Goal: Task Accomplishment & Management: Complete application form

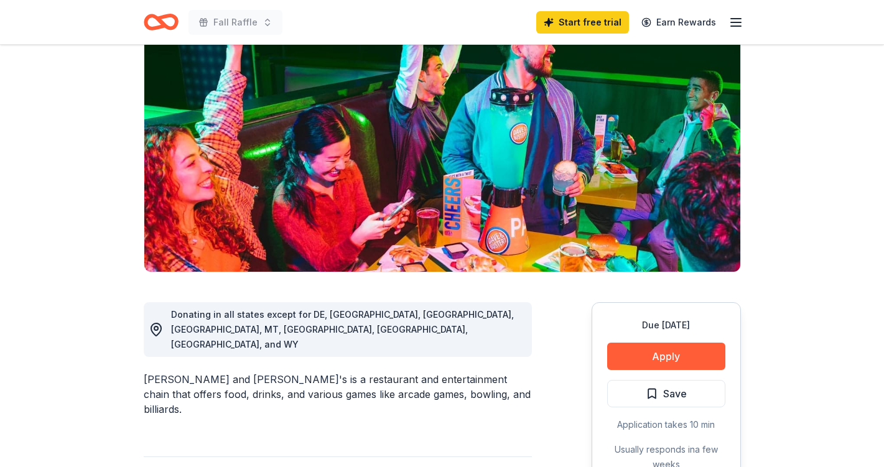
scroll to position [110, 0]
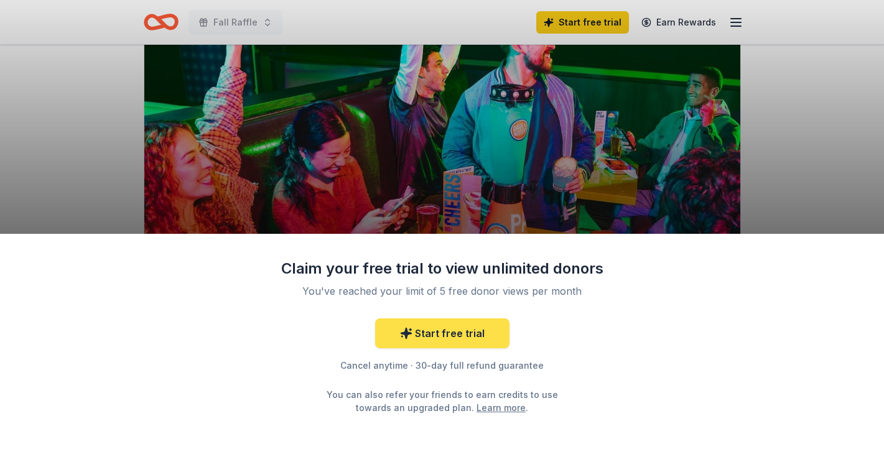
click at [463, 339] on link "Start free trial" at bounding box center [442, 334] width 134 height 30
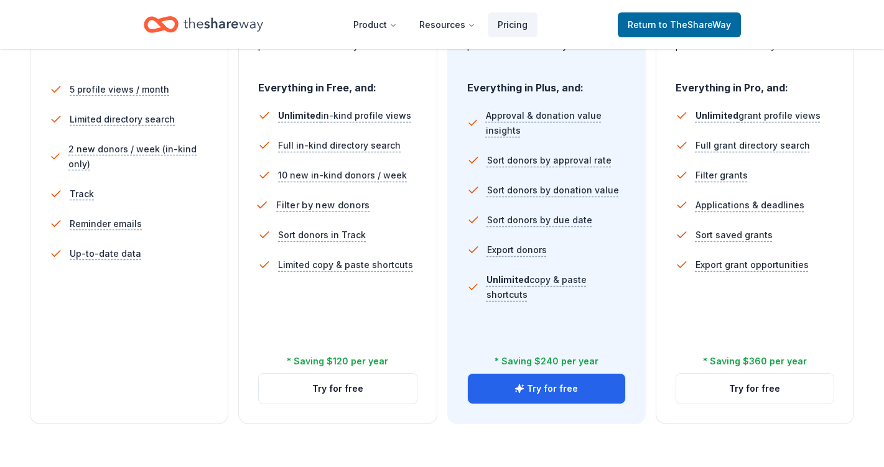
scroll to position [354, 0]
click at [347, 389] on button "Try for free" at bounding box center [337, 388] width 157 height 30
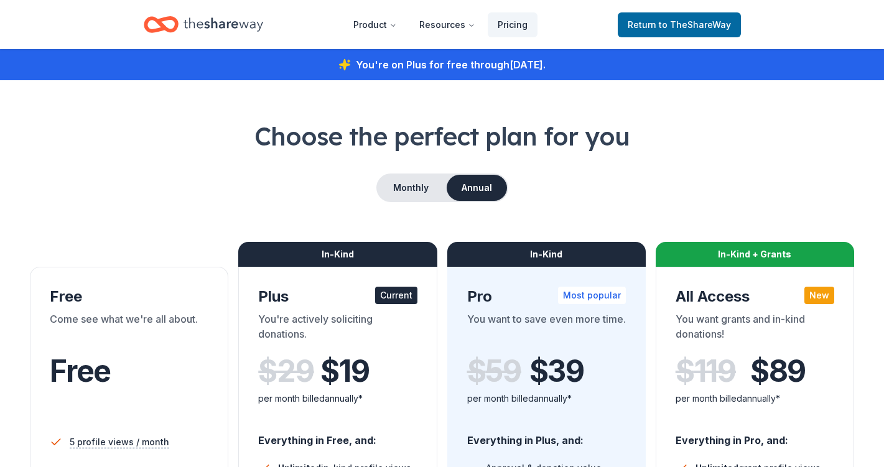
scroll to position [354, 0]
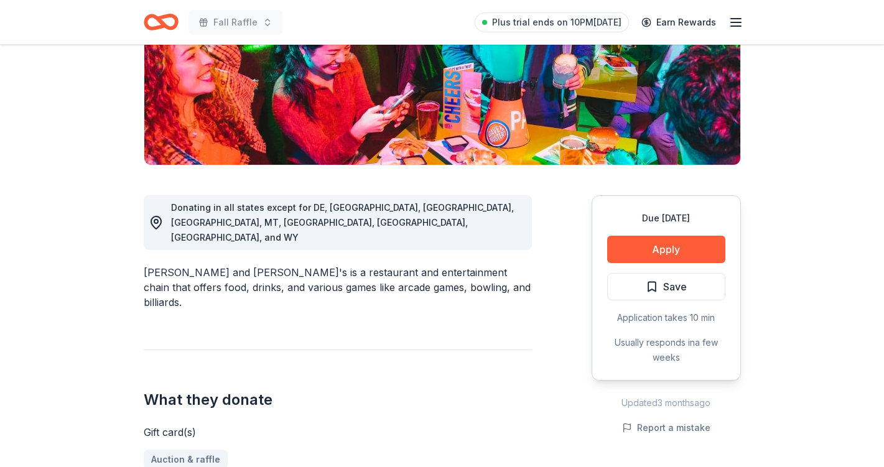
scroll to position [215, 0]
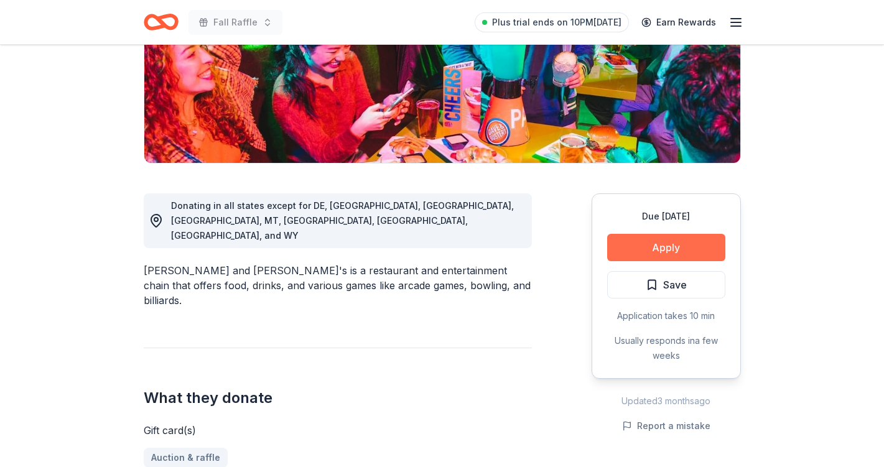
click at [632, 246] on button "Apply" at bounding box center [667, 247] width 118 height 27
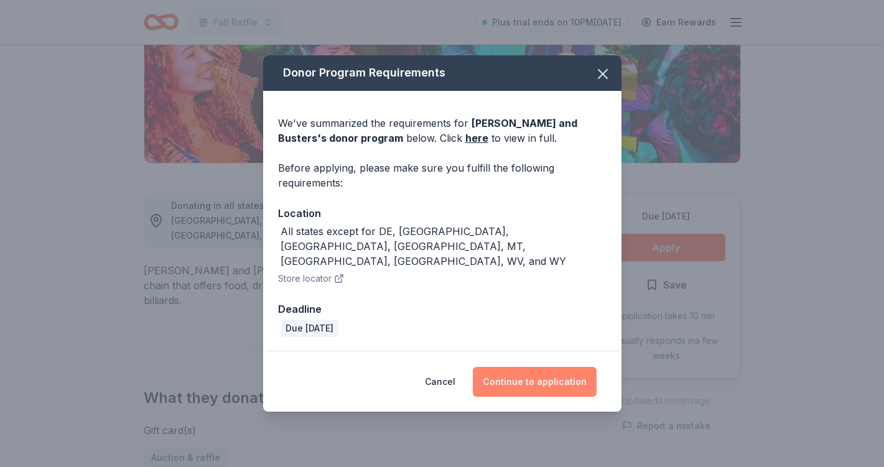
click at [520, 367] on button "Continue to application" at bounding box center [535, 382] width 124 height 30
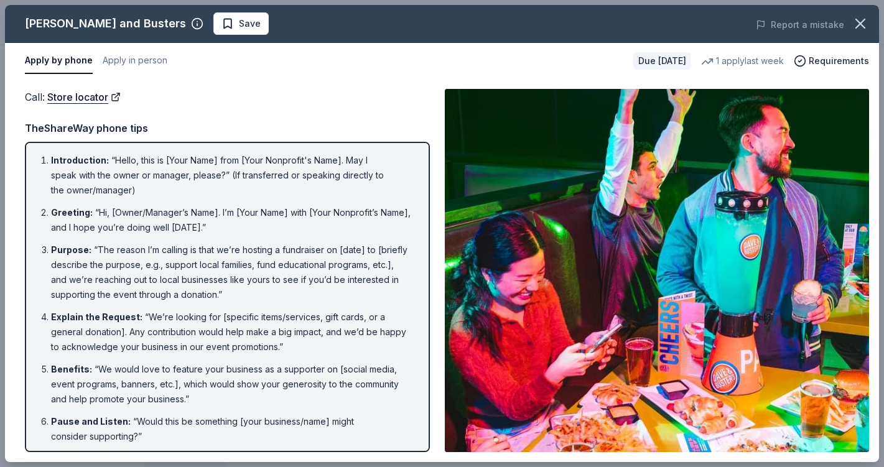
scroll to position [2, 0]
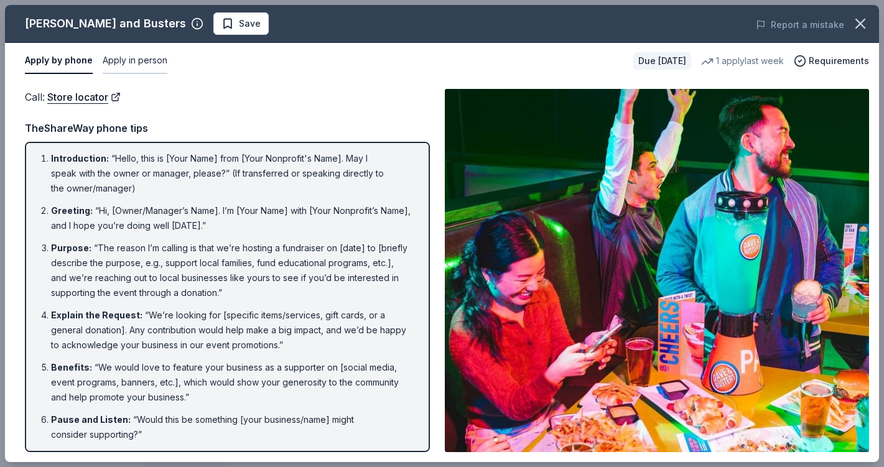
click at [146, 63] on button "Apply in person" at bounding box center [135, 61] width 65 height 26
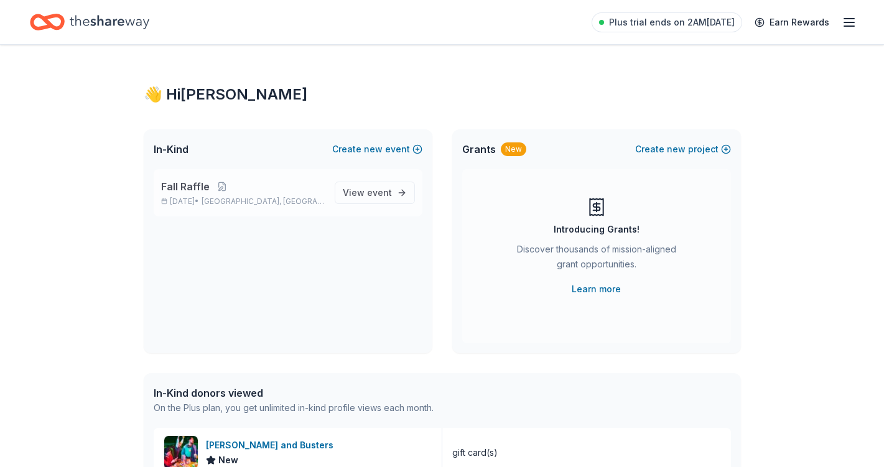
click at [193, 185] on span "Fall Raffle" at bounding box center [185, 186] width 49 height 15
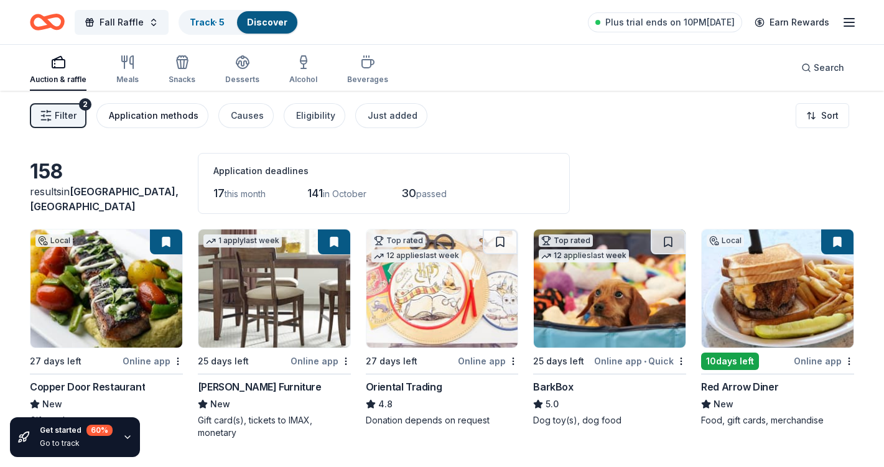
click at [166, 118] on div "Application methods" at bounding box center [154, 115] width 90 height 15
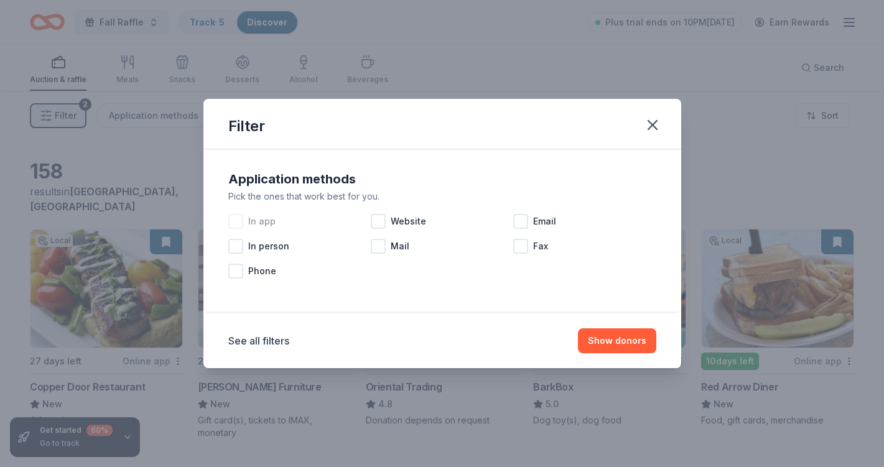
click at [238, 220] on div at bounding box center [235, 221] width 15 height 15
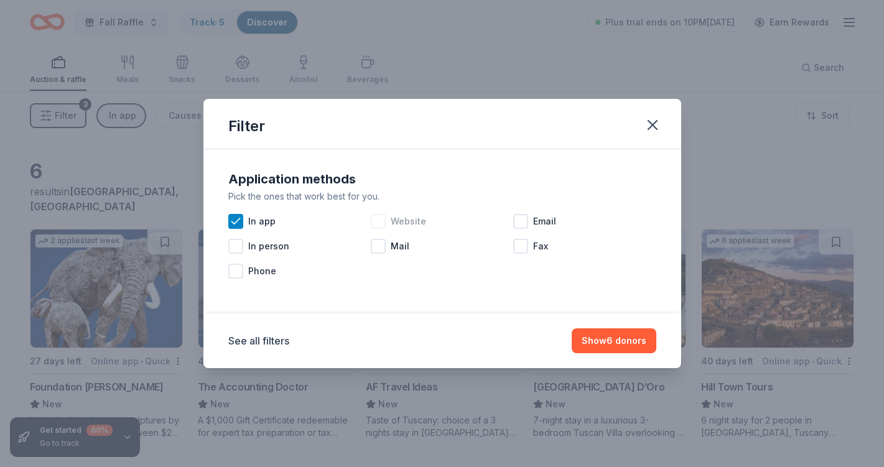
click at [379, 222] on div at bounding box center [378, 221] width 15 height 15
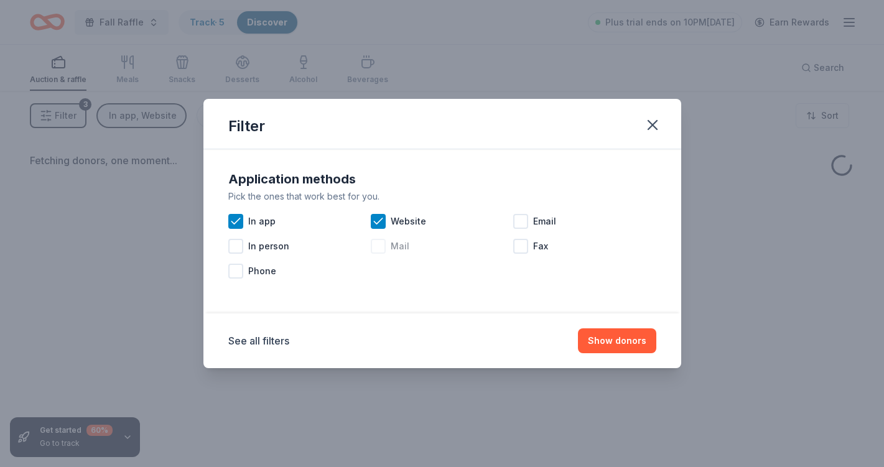
click at [383, 247] on div at bounding box center [378, 246] width 15 height 15
click at [522, 222] on div at bounding box center [521, 221] width 15 height 15
click at [615, 340] on button "Show donors" at bounding box center [617, 341] width 78 height 25
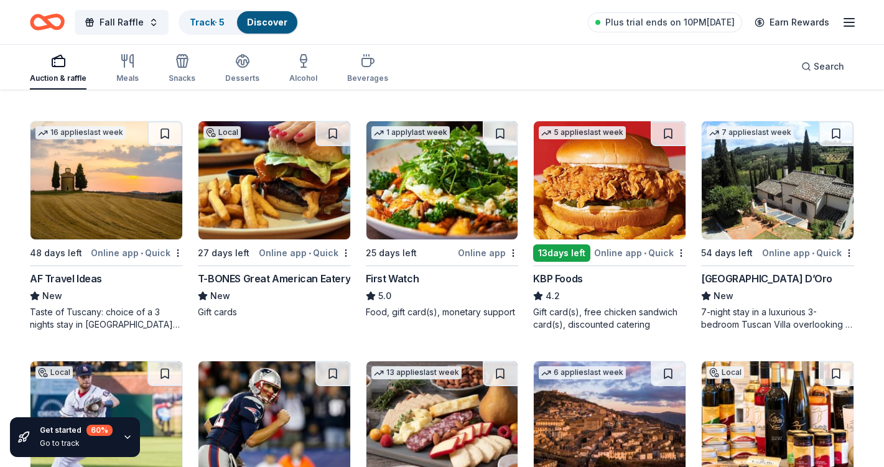
scroll to position [832, 0]
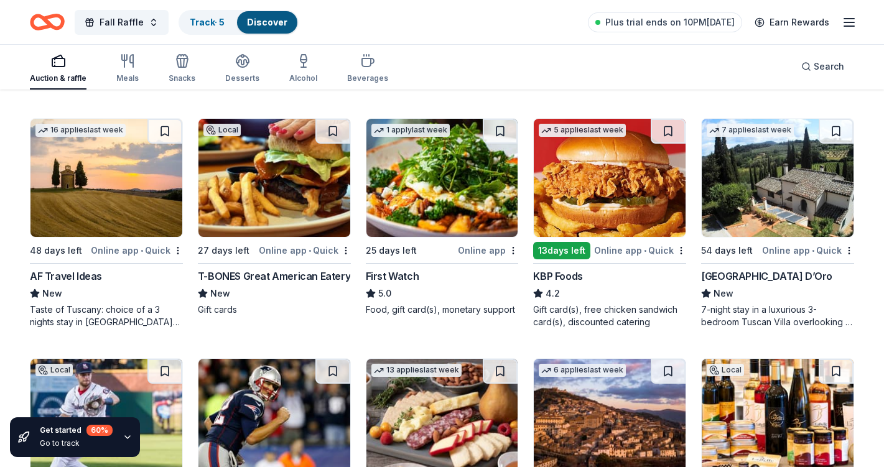
click at [405, 275] on div "First Watch" at bounding box center [393, 276] width 54 height 15
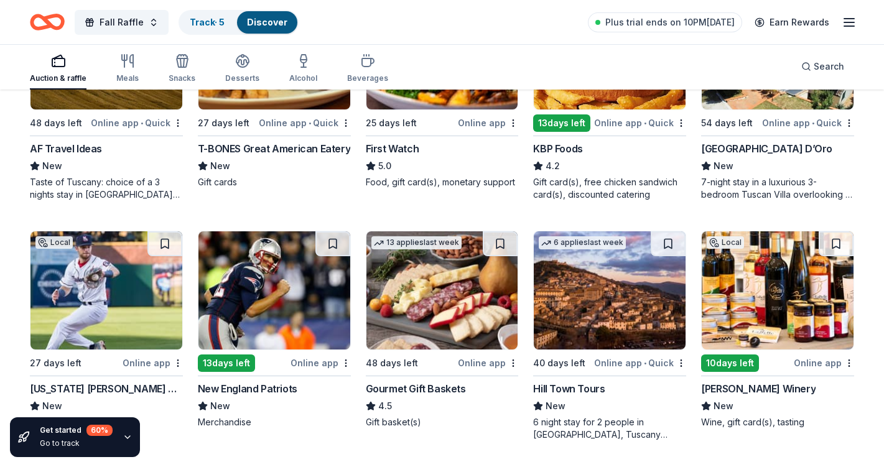
scroll to position [960, 0]
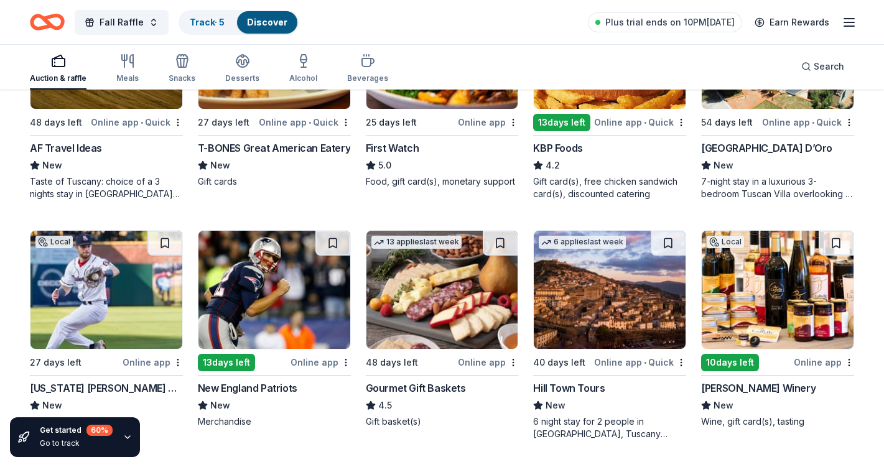
click at [432, 384] on div "Gourmet Gift Baskets" at bounding box center [416, 388] width 100 height 15
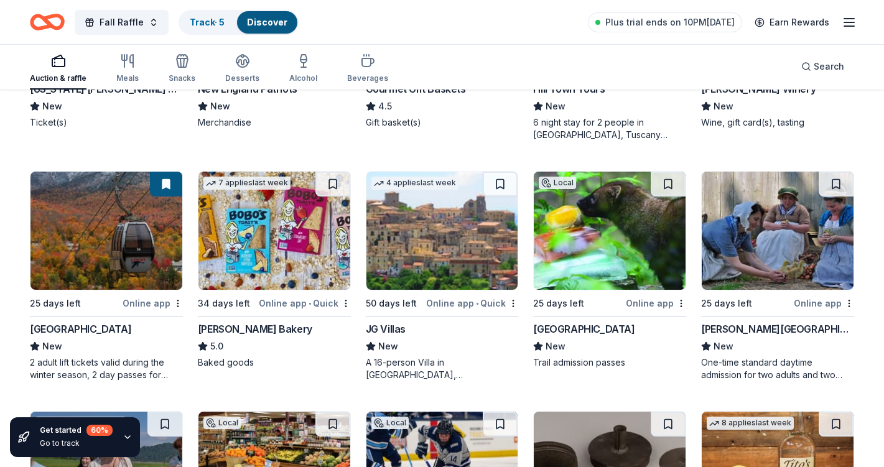
scroll to position [1260, 0]
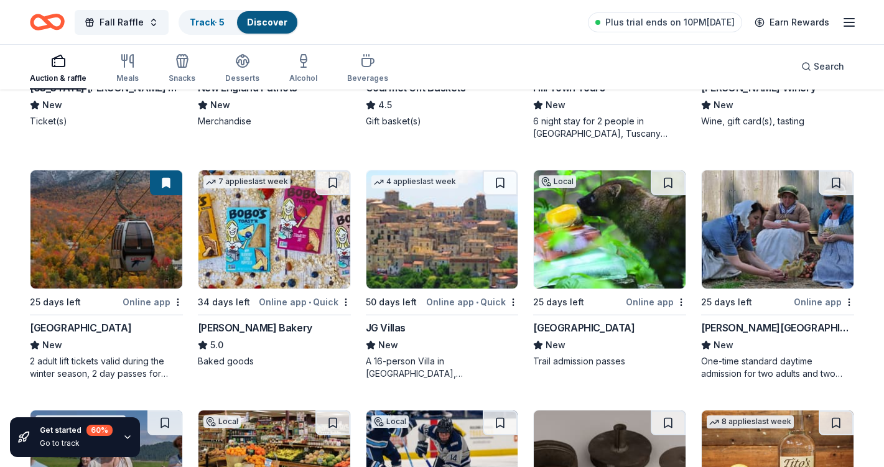
click at [127, 243] on img at bounding box center [106, 230] width 152 height 118
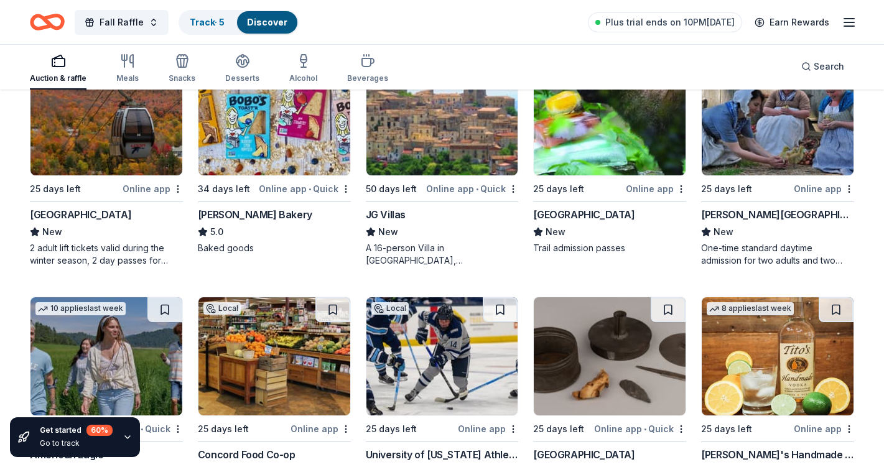
scroll to position [1342, 0]
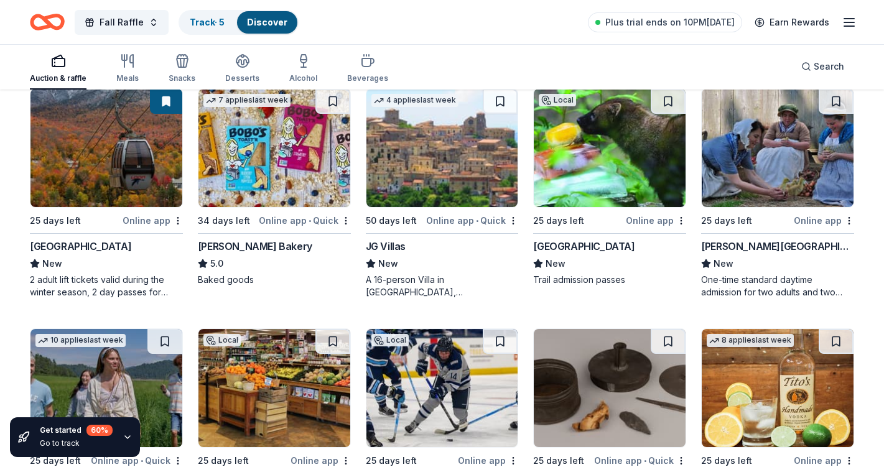
click at [105, 178] on img at bounding box center [106, 148] width 152 height 118
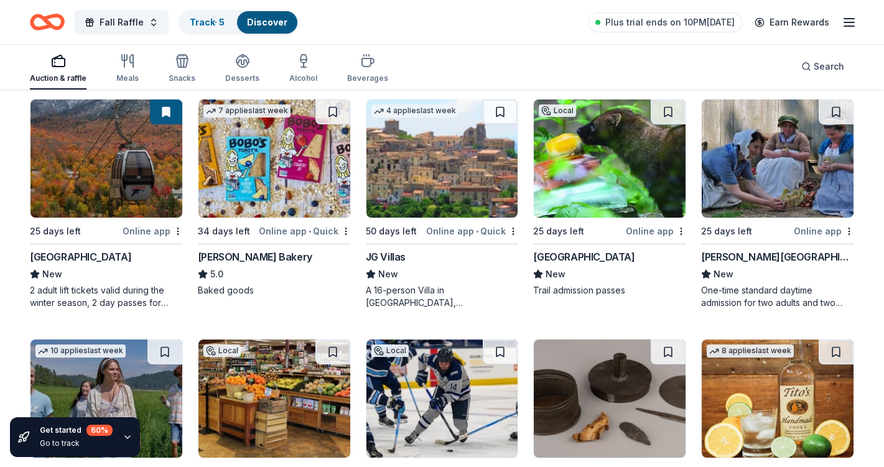
scroll to position [1324, 0]
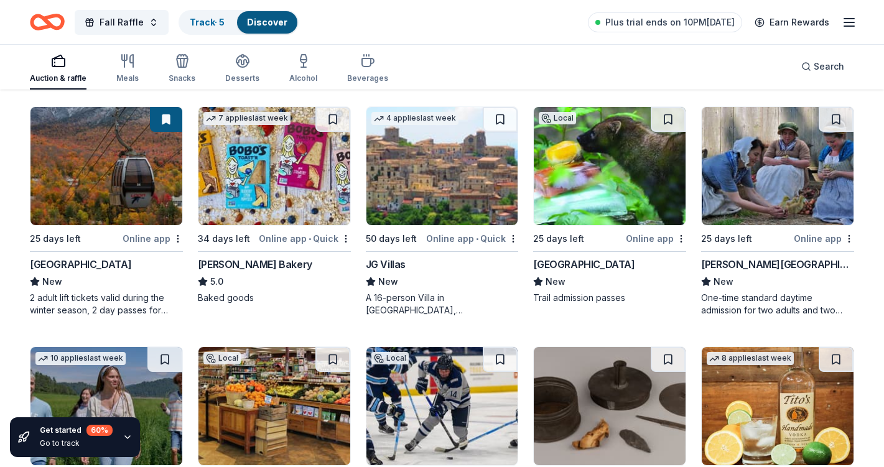
click at [279, 183] on img at bounding box center [275, 166] width 152 height 118
click at [775, 176] on img at bounding box center [778, 166] width 152 height 118
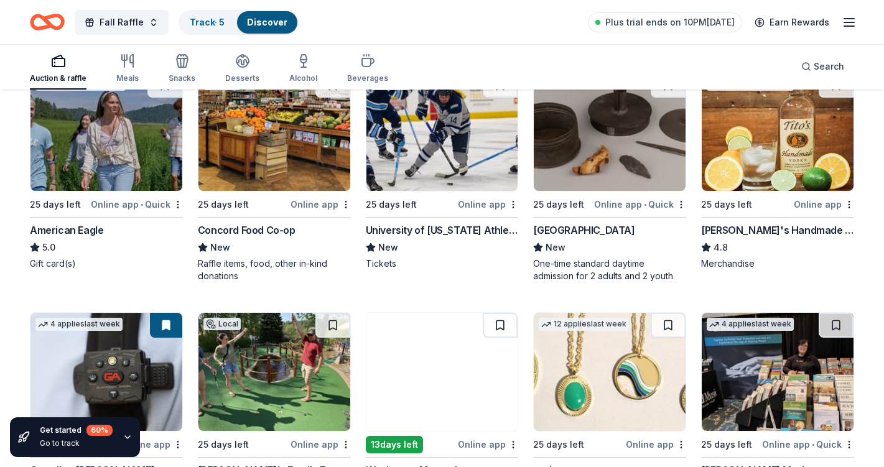
scroll to position [1574, 0]
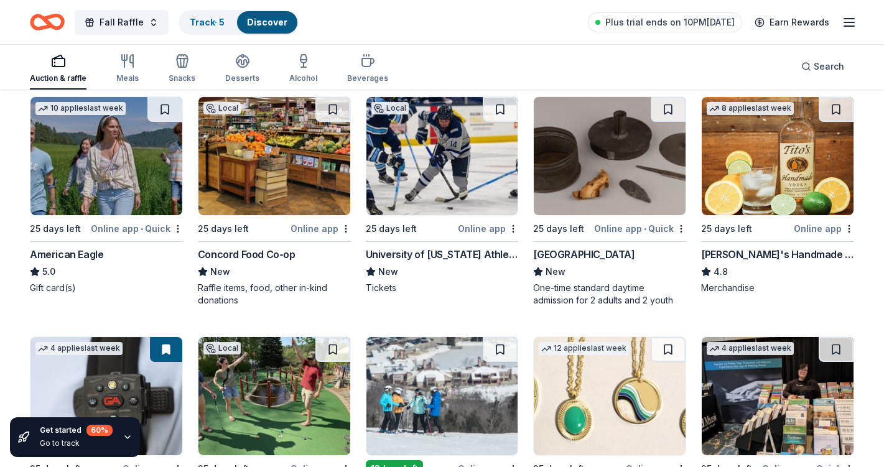
click at [124, 167] on img at bounding box center [106, 156] width 152 height 118
click at [289, 174] on img at bounding box center [275, 156] width 152 height 118
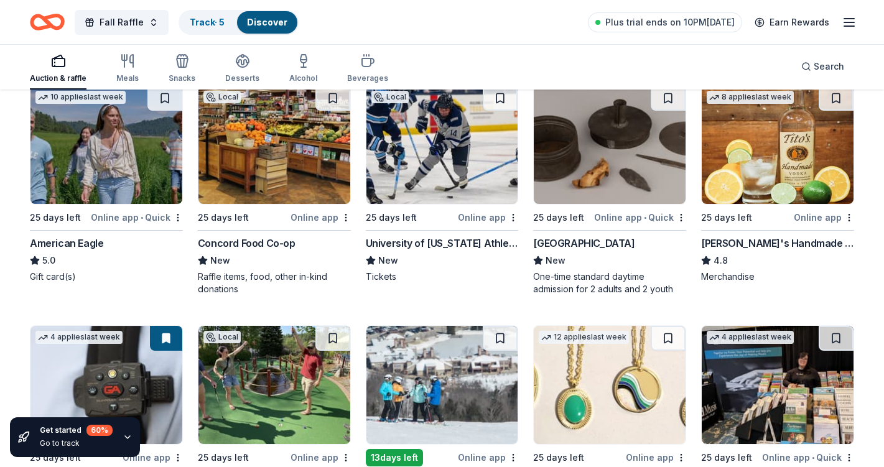
scroll to position [1585, 0]
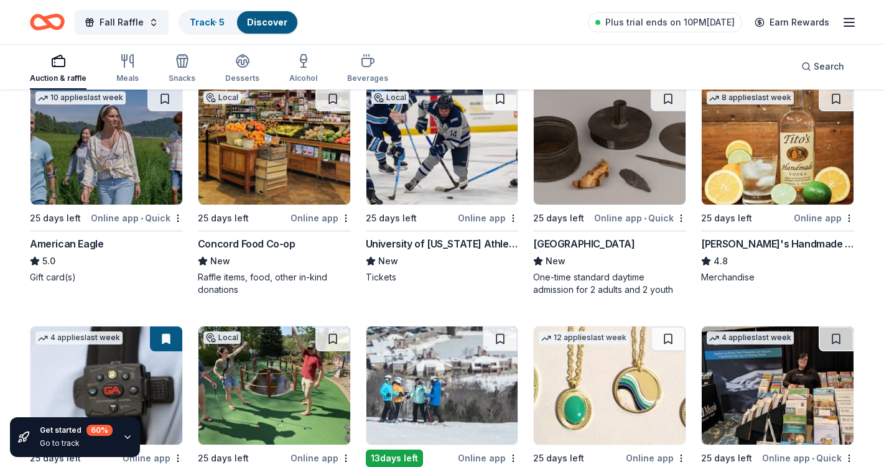
click at [761, 146] on img at bounding box center [778, 146] width 152 height 118
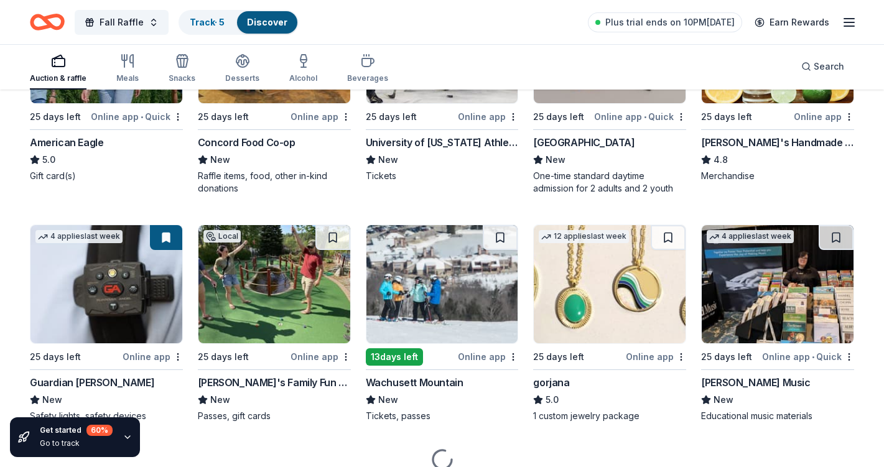
scroll to position [1690, 0]
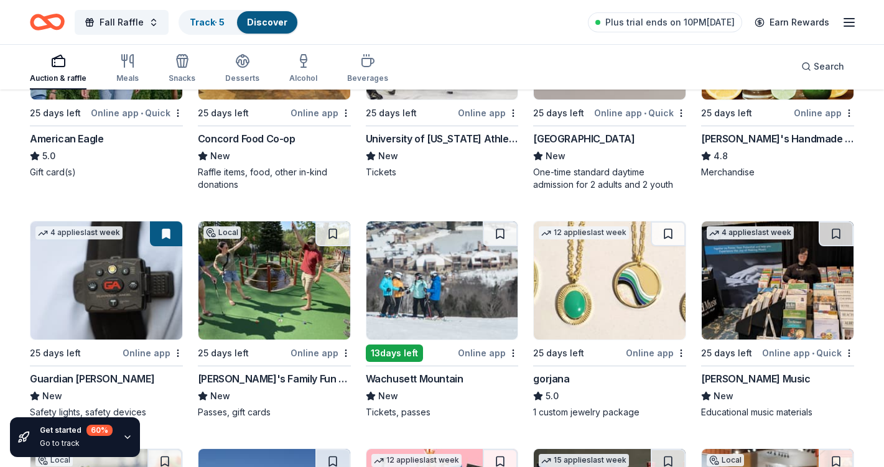
click at [103, 292] on img at bounding box center [106, 281] width 152 height 118
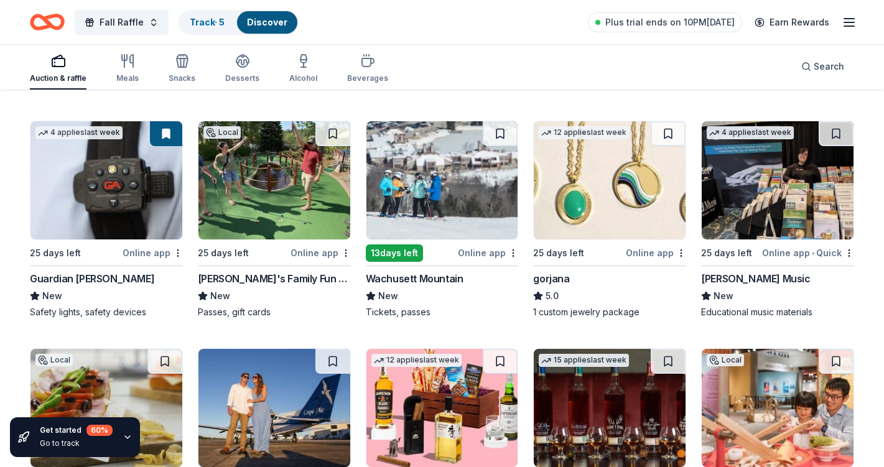
scroll to position [1790, 0]
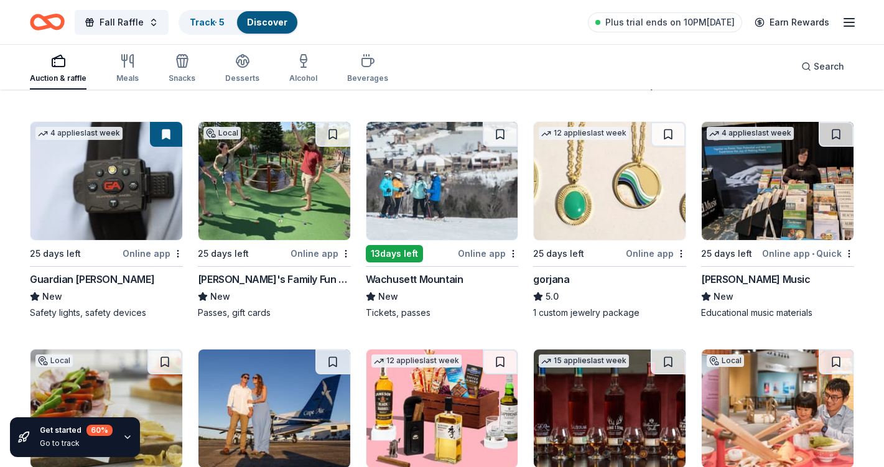
click at [423, 169] on img at bounding box center [443, 181] width 152 height 118
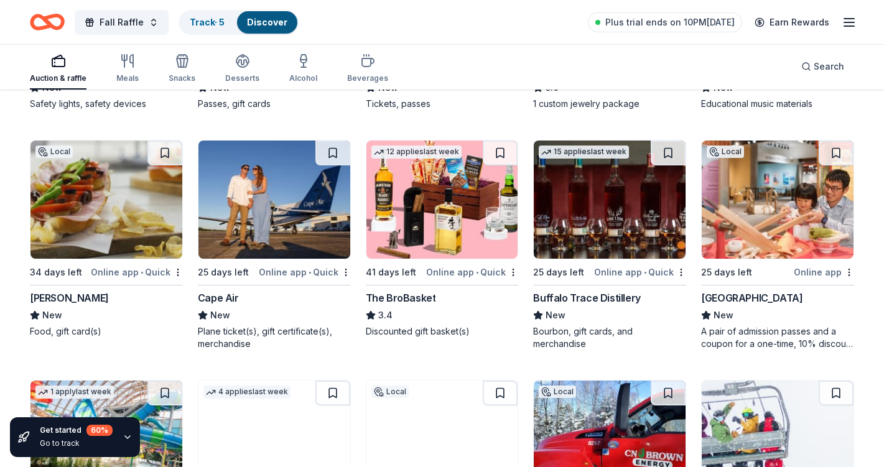
scroll to position [2001, 0]
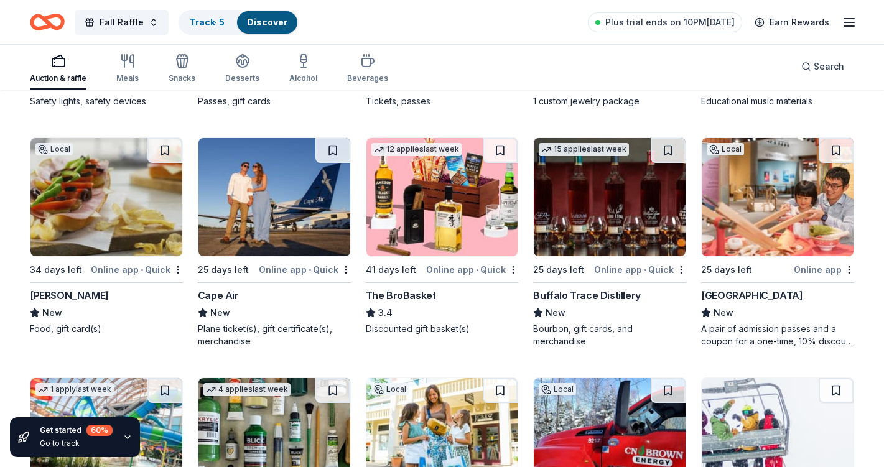
click at [131, 222] on img at bounding box center [106, 197] width 152 height 118
click at [471, 227] on img at bounding box center [443, 197] width 152 height 118
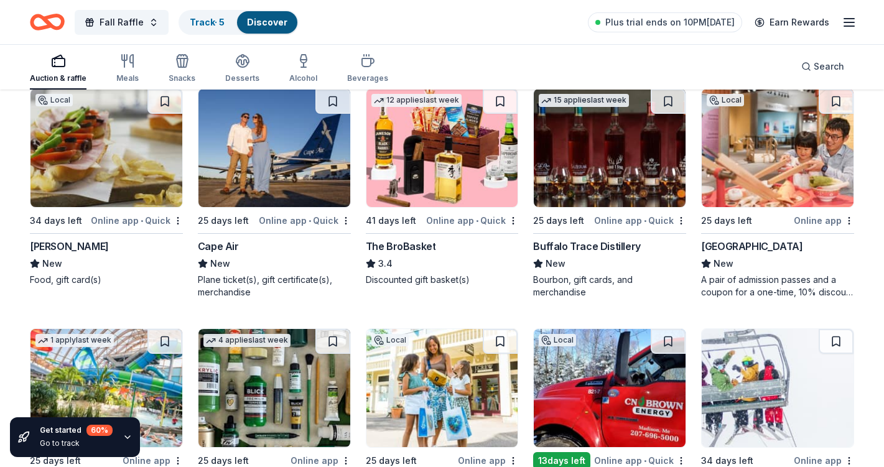
scroll to position [2053, 0]
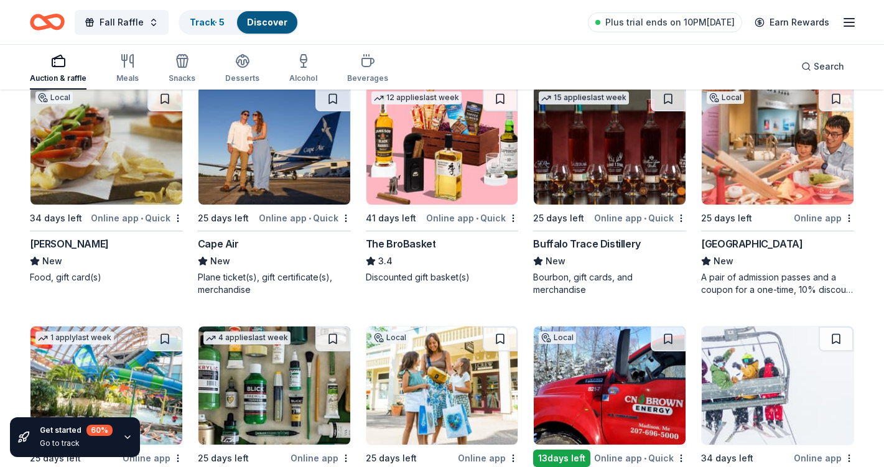
click at [565, 182] on img at bounding box center [610, 146] width 152 height 118
click at [784, 183] on img at bounding box center [778, 146] width 152 height 118
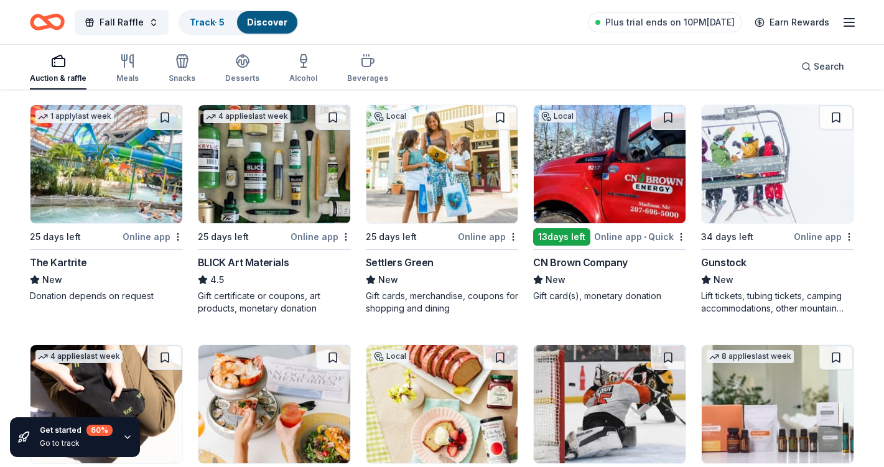
scroll to position [2276, 0]
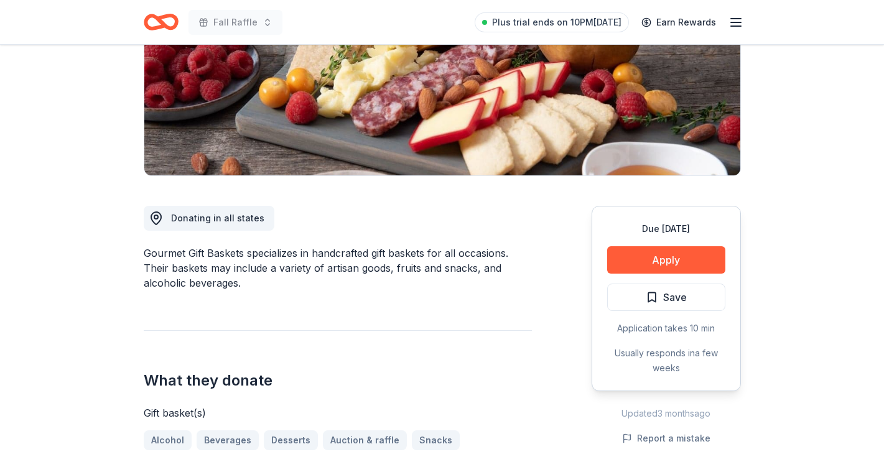
scroll to position [212, 0]
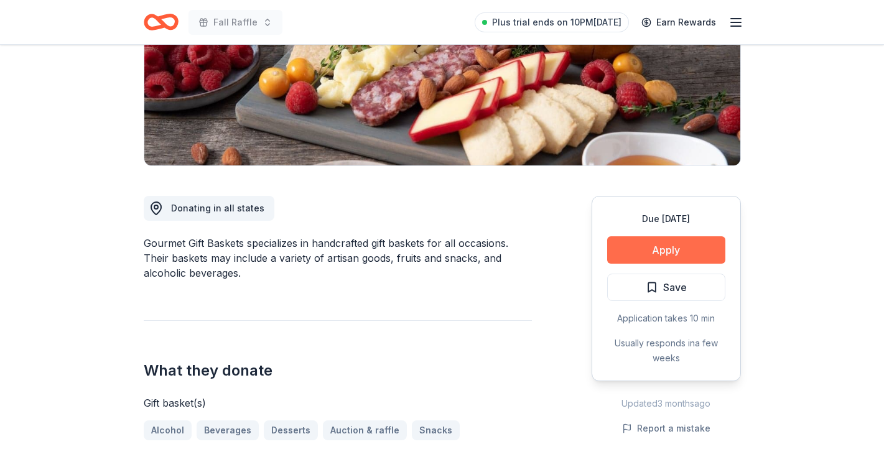
click at [668, 251] on button "Apply" at bounding box center [667, 250] width 118 height 27
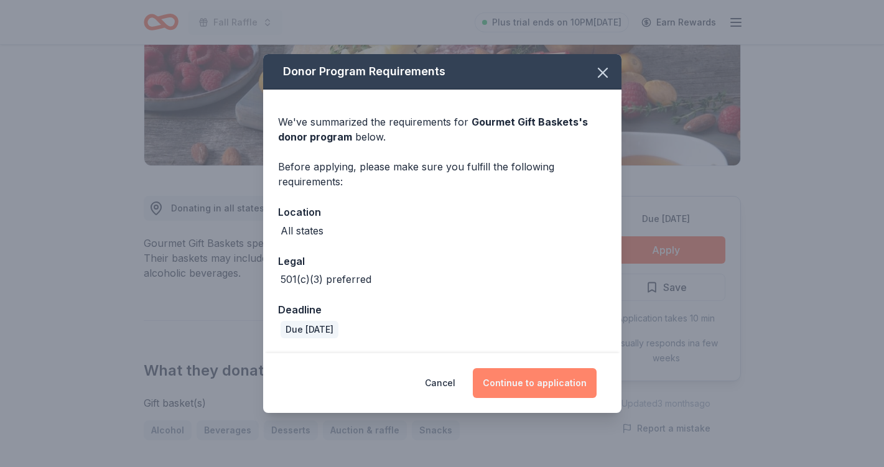
click at [558, 388] on button "Continue to application" at bounding box center [535, 383] width 124 height 30
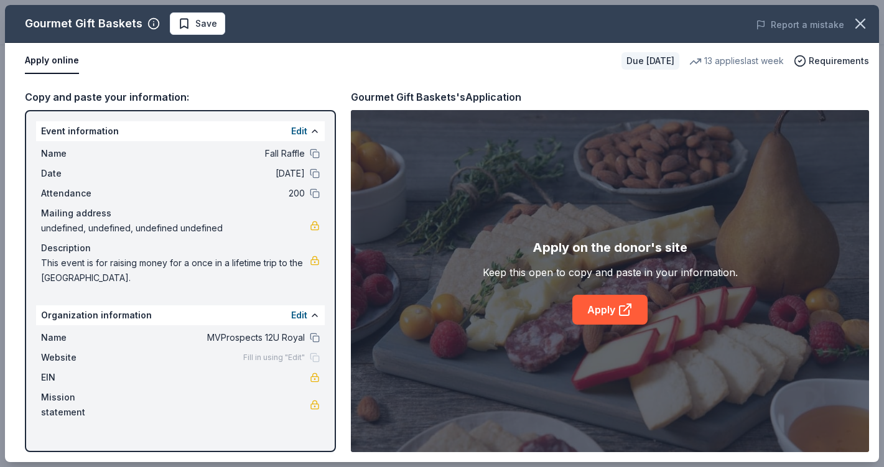
click at [316, 227] on link at bounding box center [315, 226] width 10 height 10
click at [603, 307] on link "Apply" at bounding box center [610, 310] width 75 height 30
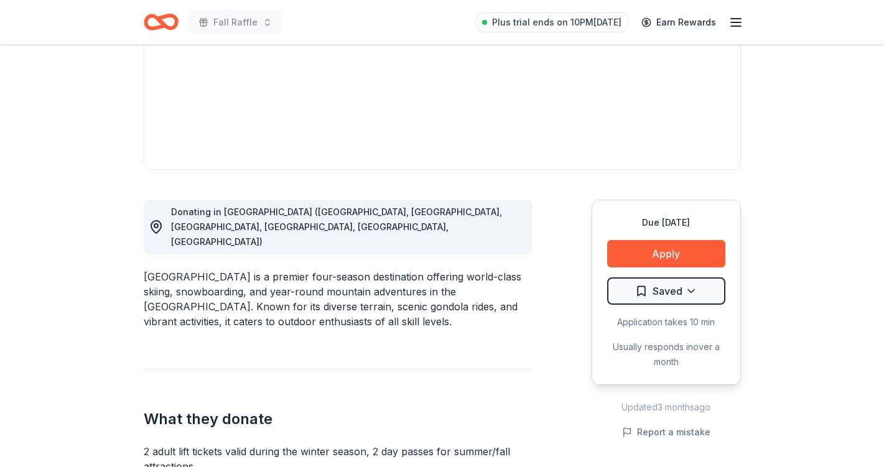
scroll to position [235, 0]
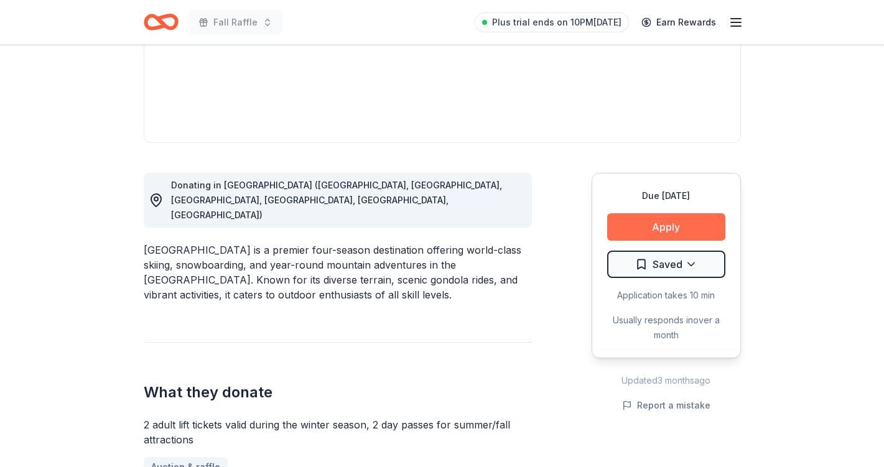
click at [628, 227] on button "Apply" at bounding box center [667, 226] width 118 height 27
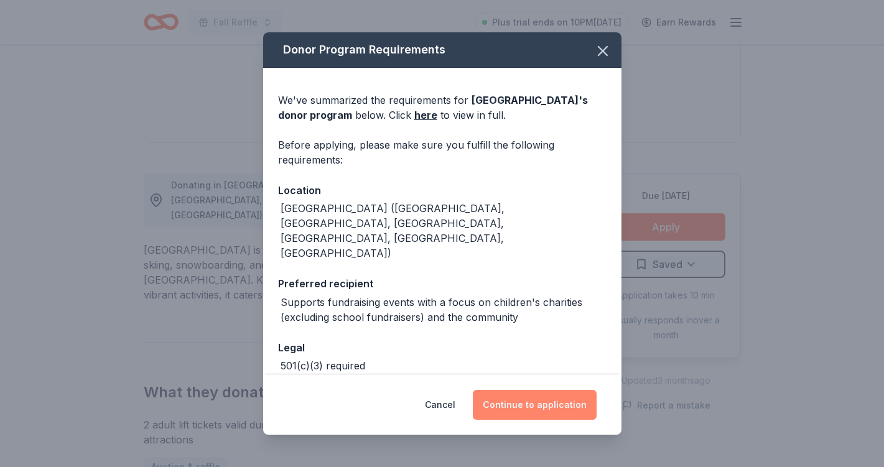
click at [548, 401] on button "Continue to application" at bounding box center [535, 405] width 124 height 30
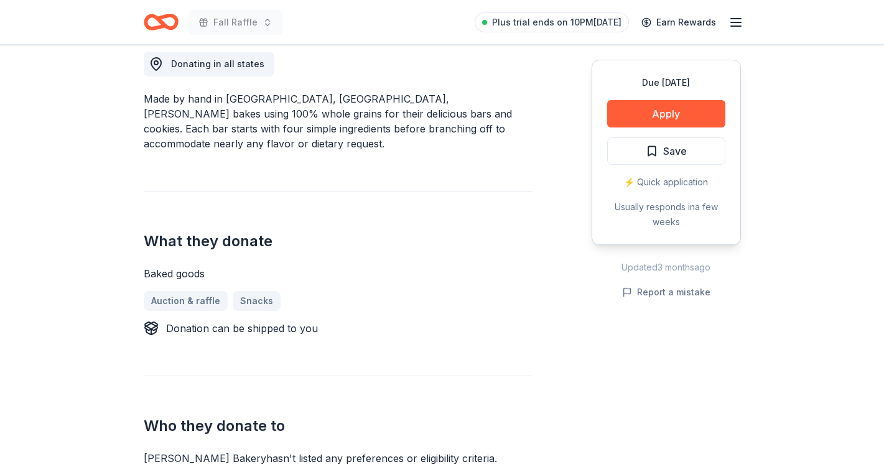
scroll to position [348, 0]
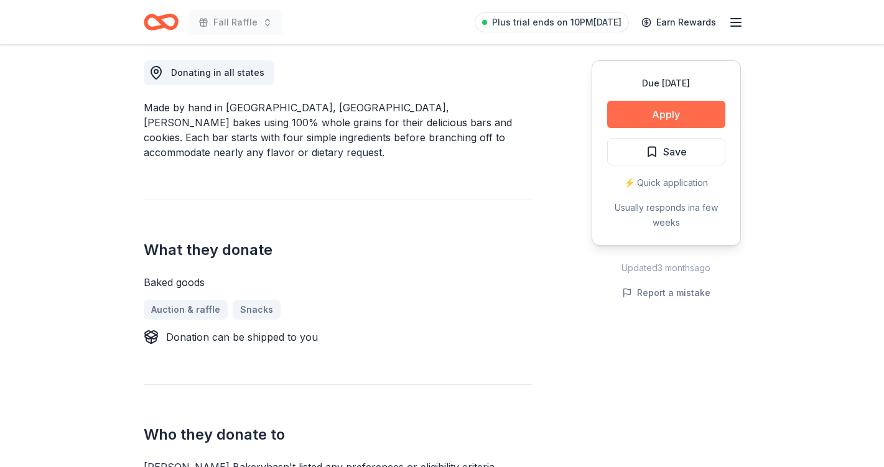
click at [660, 110] on button "Apply" at bounding box center [667, 114] width 118 height 27
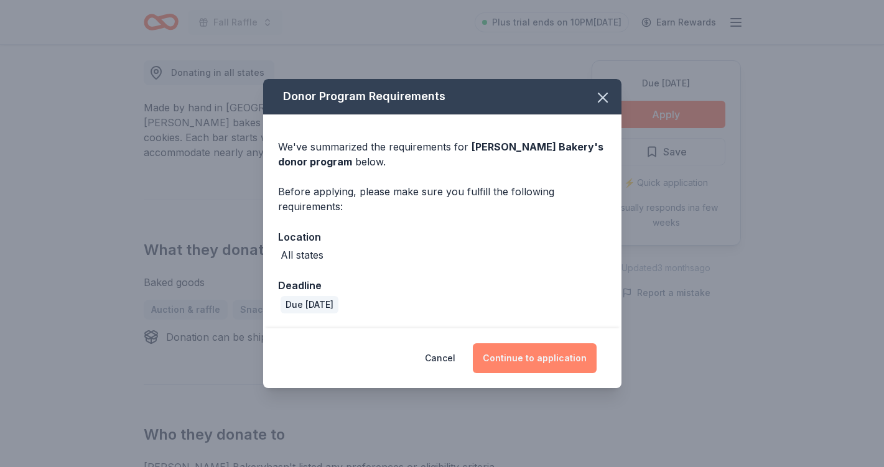
click at [555, 360] on button "Continue to application" at bounding box center [535, 359] width 124 height 30
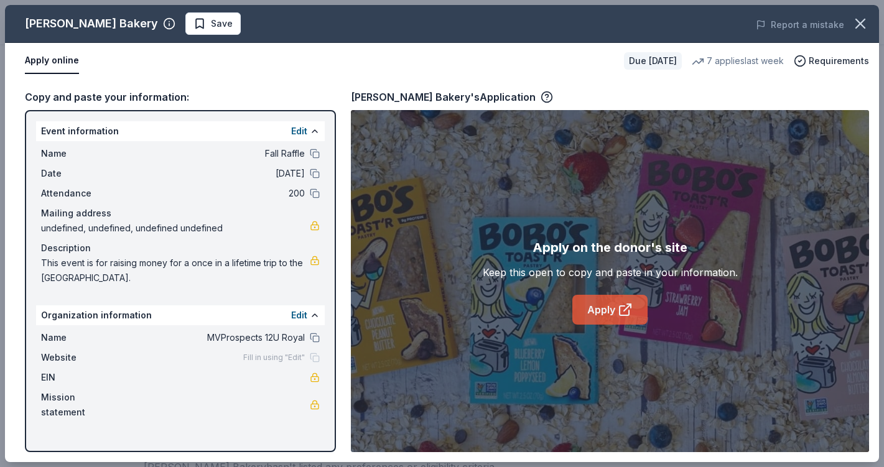
click at [603, 306] on link "Apply" at bounding box center [610, 310] width 75 height 30
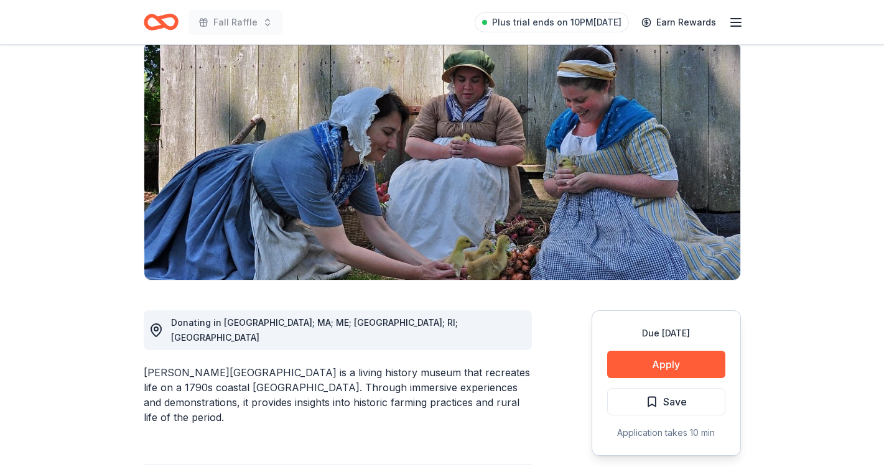
scroll to position [99, 0]
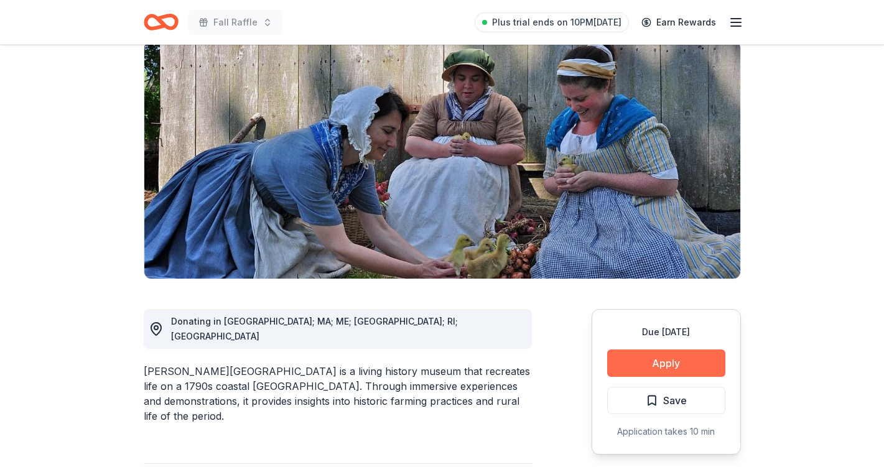
click at [670, 364] on button "Apply" at bounding box center [667, 363] width 118 height 27
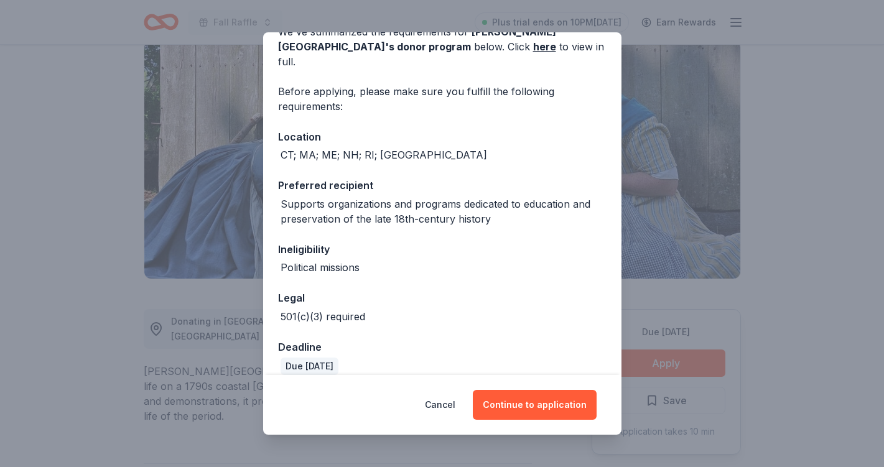
scroll to position [0, 0]
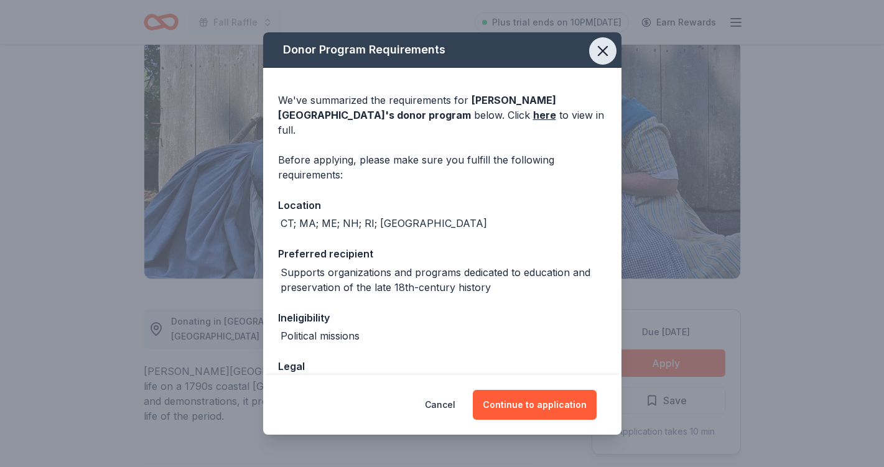
click at [606, 55] on icon "button" at bounding box center [602, 50] width 17 height 17
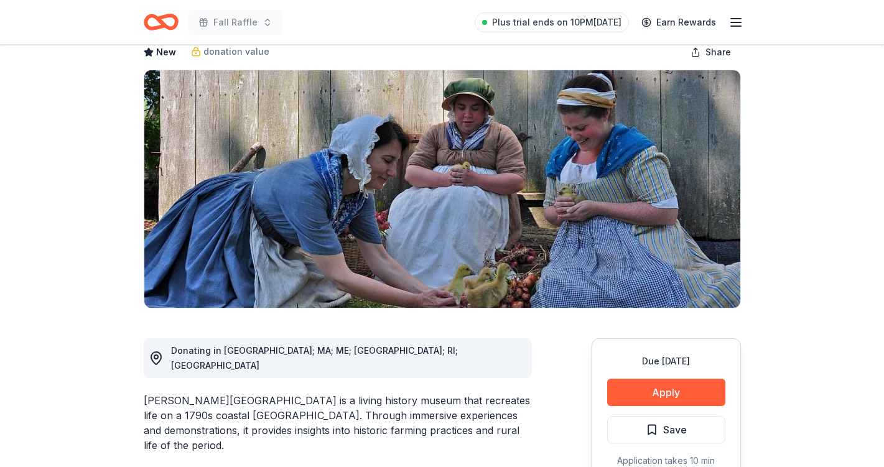
scroll to position [76, 0]
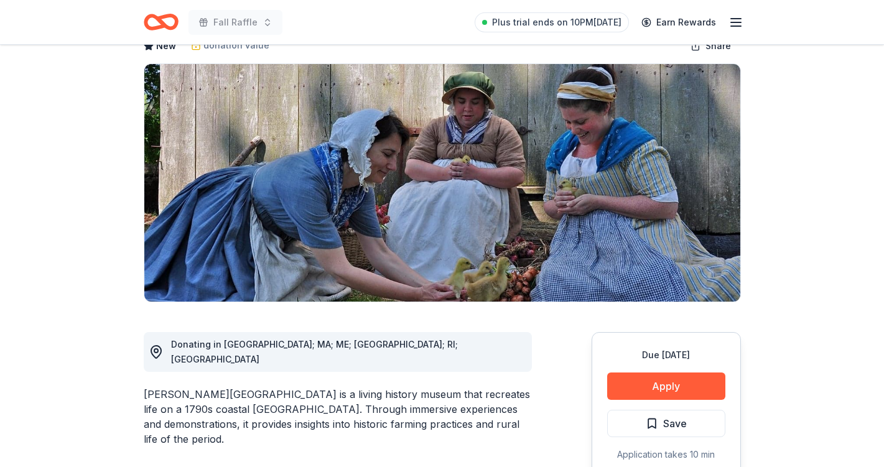
drag, startPoint x: 265, startPoint y: 378, endPoint x: 161, endPoint y: 382, distance: 104.0
click at [161, 387] on div "Coggeshall Farm Museum is a living history museum that recreates life on a 1790…" at bounding box center [338, 417] width 388 height 60
drag, startPoint x: 145, startPoint y: 380, endPoint x: 256, endPoint y: 378, distance: 111.4
click at [256, 387] on div "Coggeshall Farm Museum is a living history museum that recreates life on a 1790…" at bounding box center [338, 417] width 388 height 60
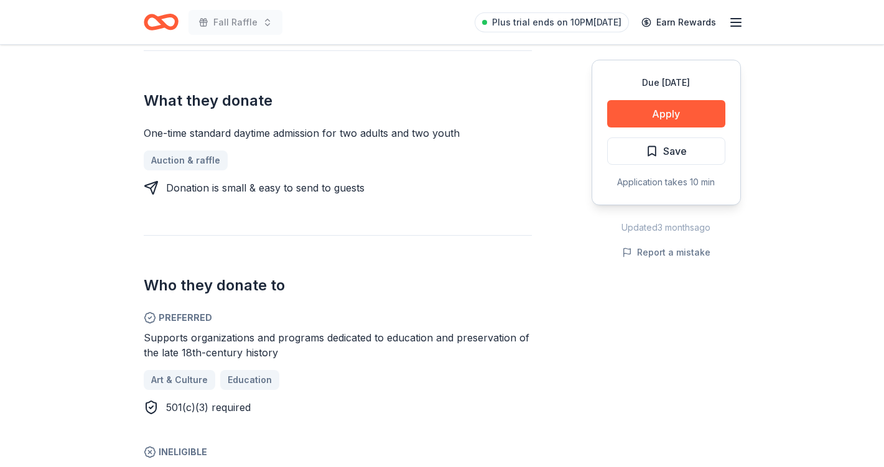
scroll to position [519, 0]
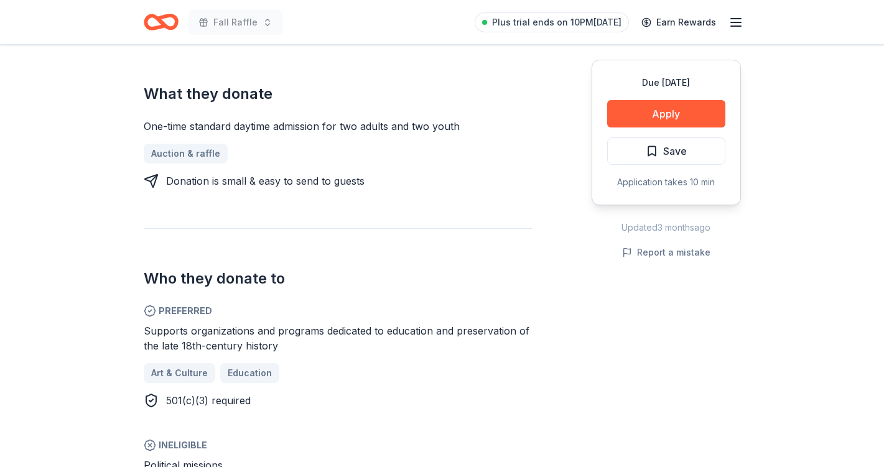
drag, startPoint x: 256, startPoint y: 368, endPoint x: 170, endPoint y: 369, distance: 86.5
click at [170, 393] on div "501(c)(3) required" at bounding box center [338, 400] width 388 height 15
drag, startPoint x: 166, startPoint y: 370, endPoint x: 275, endPoint y: 368, distance: 109.6
click at [275, 393] on div "501(c)(3) required" at bounding box center [338, 400] width 388 height 15
click at [650, 124] on button "Apply" at bounding box center [667, 113] width 118 height 27
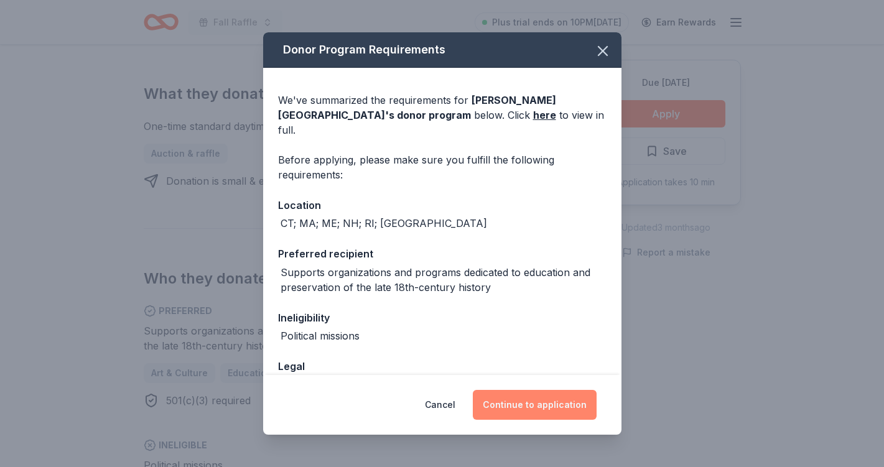
click at [524, 408] on button "Continue to application" at bounding box center [535, 405] width 124 height 30
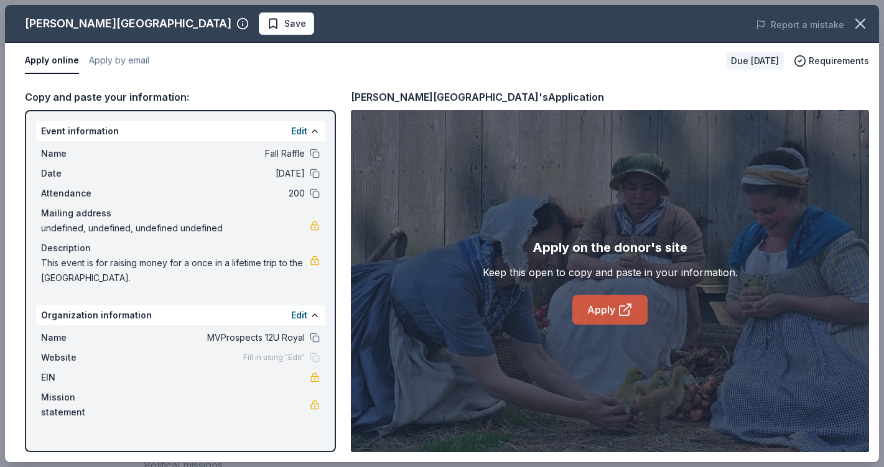
click at [610, 311] on link "Apply" at bounding box center [610, 310] width 75 height 30
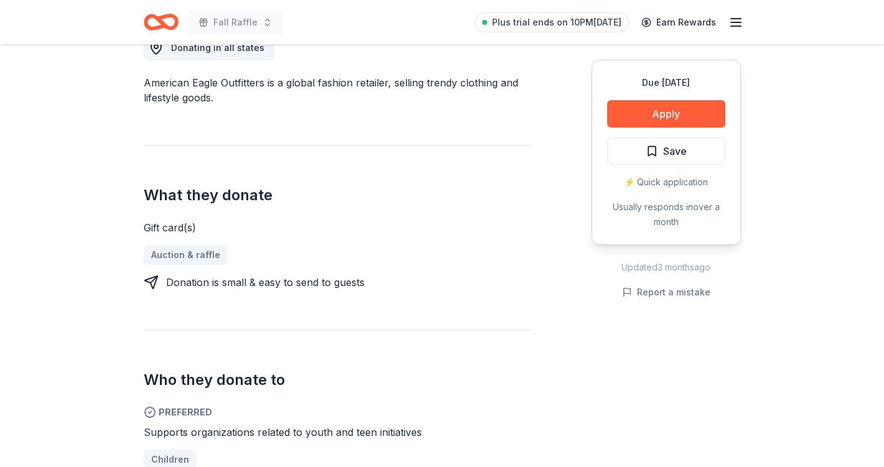
scroll to position [353, 0]
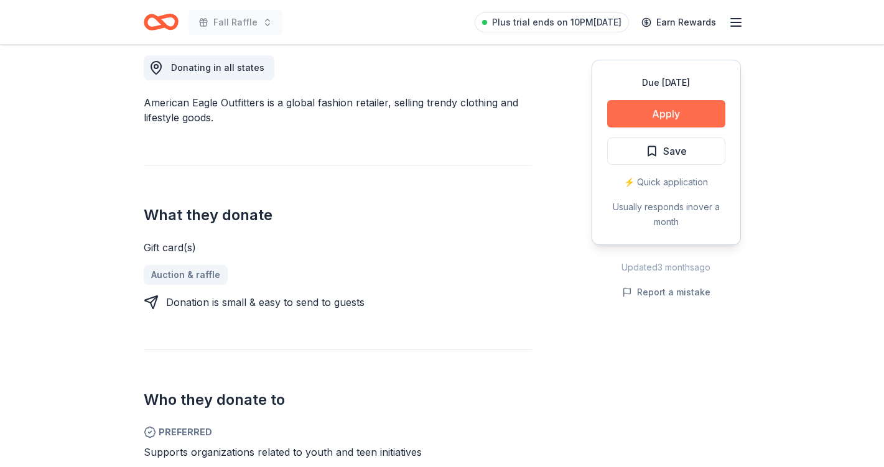
click at [672, 116] on button "Apply" at bounding box center [667, 113] width 118 height 27
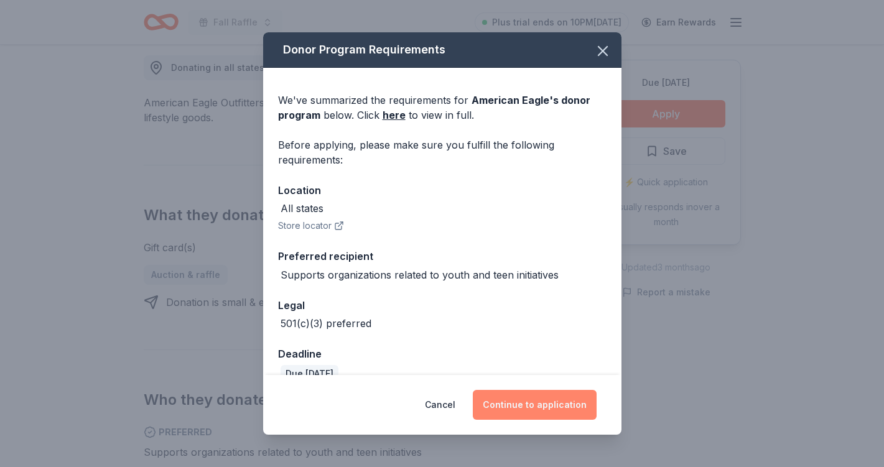
click at [525, 406] on button "Continue to application" at bounding box center [535, 405] width 124 height 30
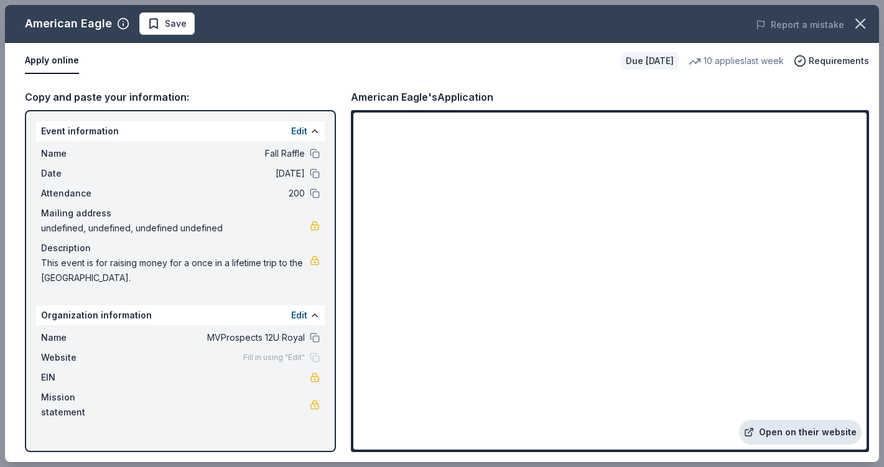
click at [812, 438] on link "Open on their website" at bounding box center [800, 432] width 123 height 25
click at [812, 435] on link "Open on their website" at bounding box center [800, 432] width 123 height 25
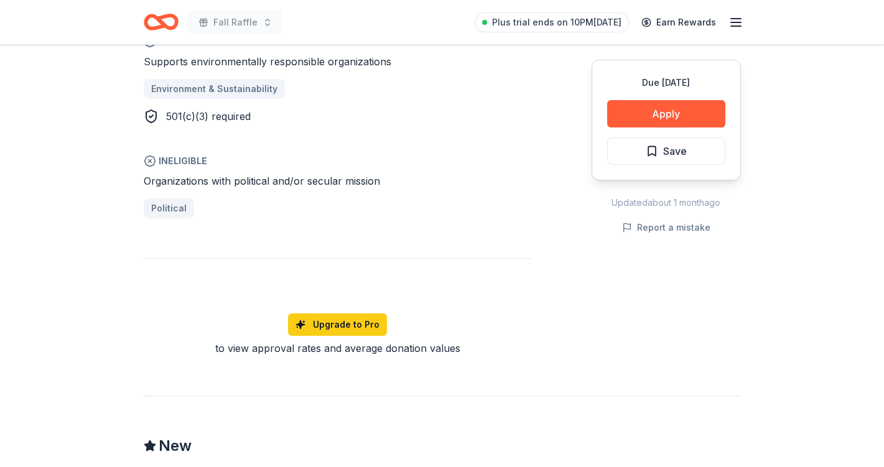
scroll to position [764, 0]
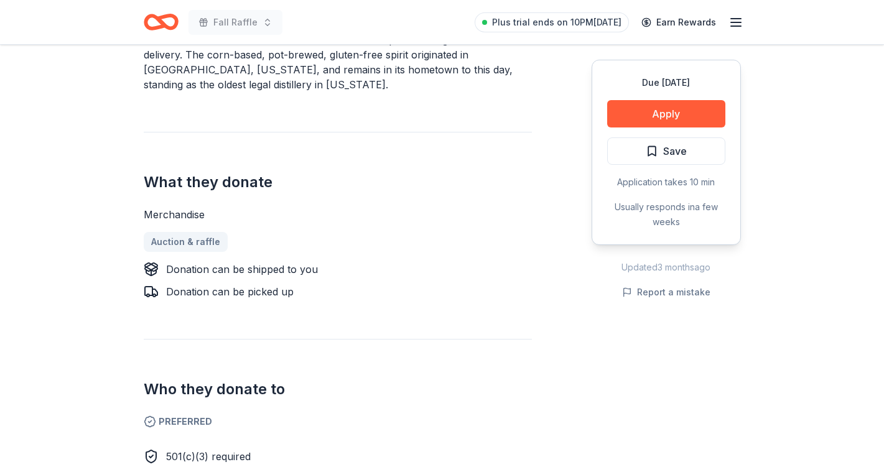
scroll to position [406, 0]
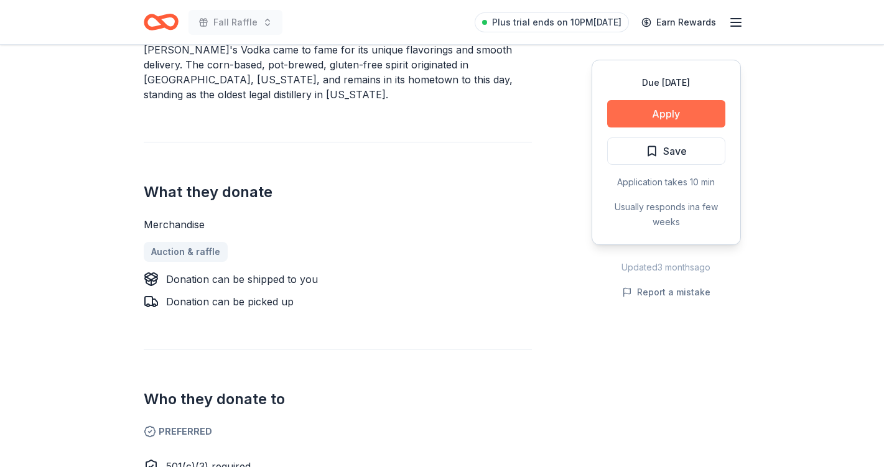
click at [687, 112] on button "Apply" at bounding box center [667, 113] width 118 height 27
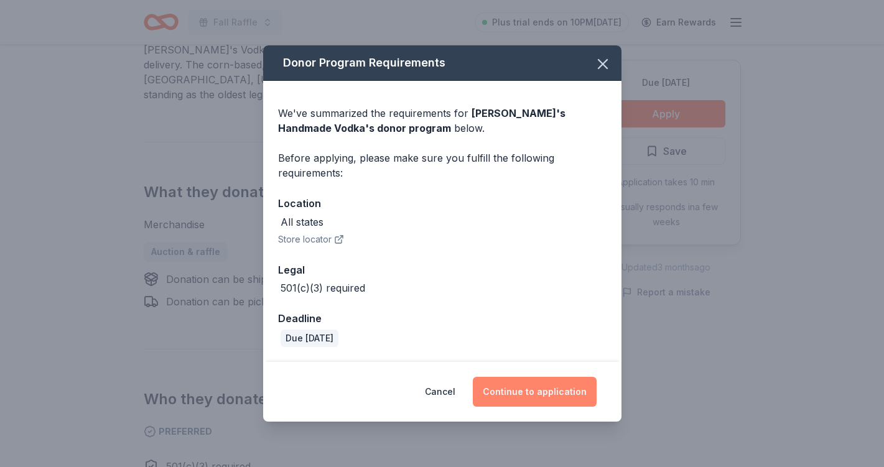
click at [519, 392] on button "Continue to application" at bounding box center [535, 392] width 124 height 30
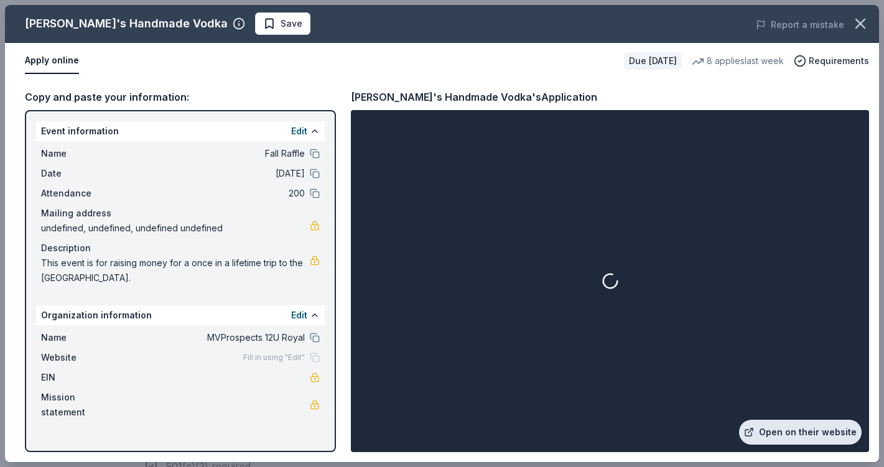
click at [807, 432] on link "Open on their website" at bounding box center [800, 432] width 123 height 25
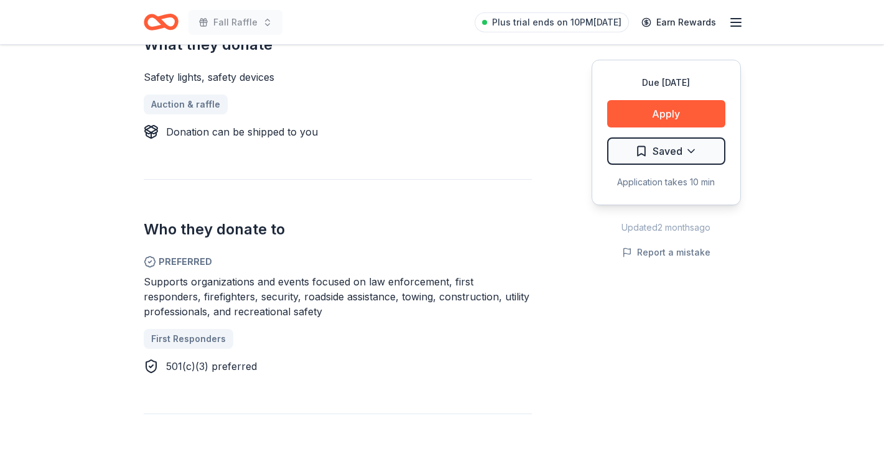
scroll to position [530, 0]
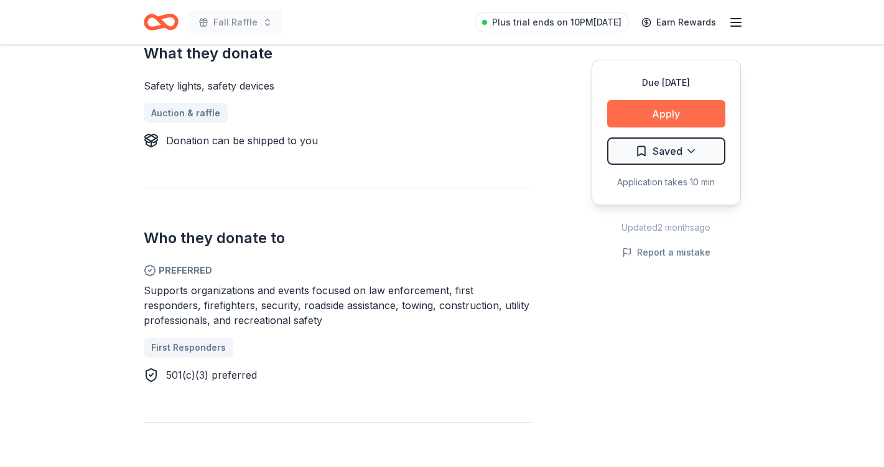
click at [665, 113] on button "Apply" at bounding box center [667, 113] width 118 height 27
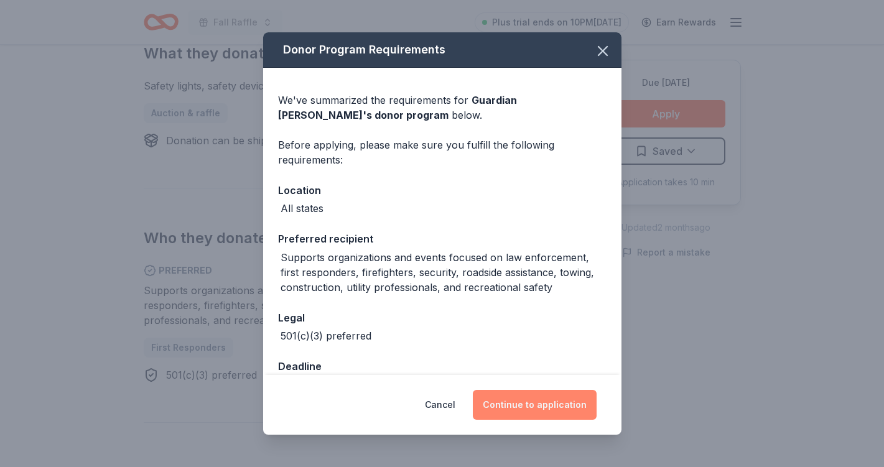
click at [522, 398] on button "Continue to application" at bounding box center [535, 405] width 124 height 30
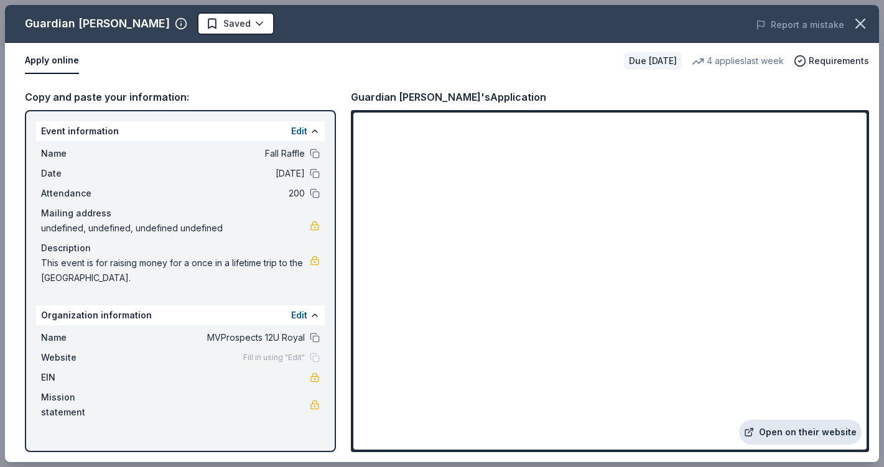
click at [780, 427] on link "Open on their website" at bounding box center [800, 432] width 123 height 25
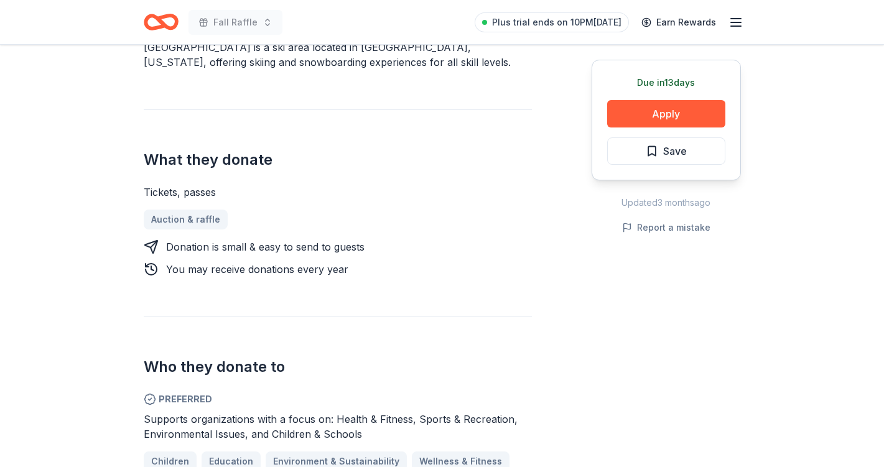
scroll to position [434, 0]
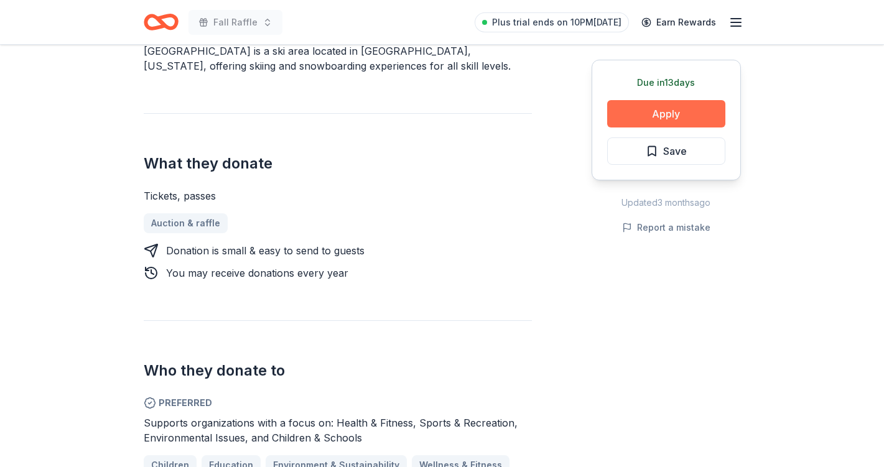
click at [661, 116] on button "Apply" at bounding box center [667, 113] width 118 height 27
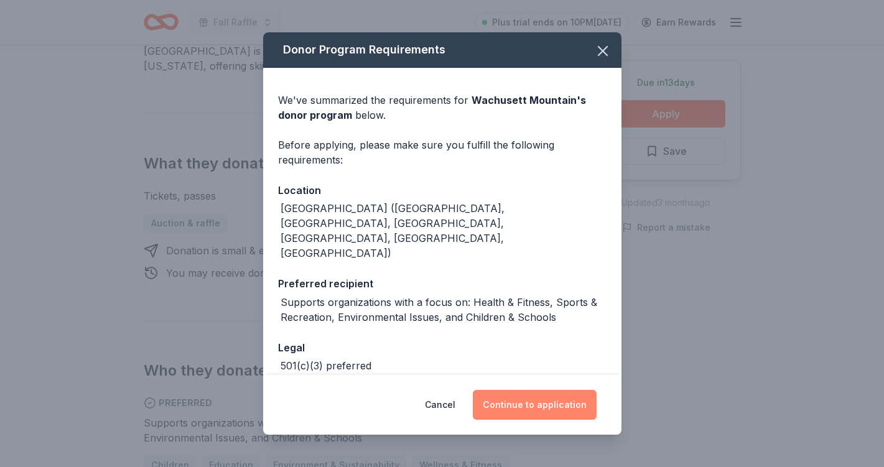
click at [514, 402] on button "Continue to application" at bounding box center [535, 405] width 124 height 30
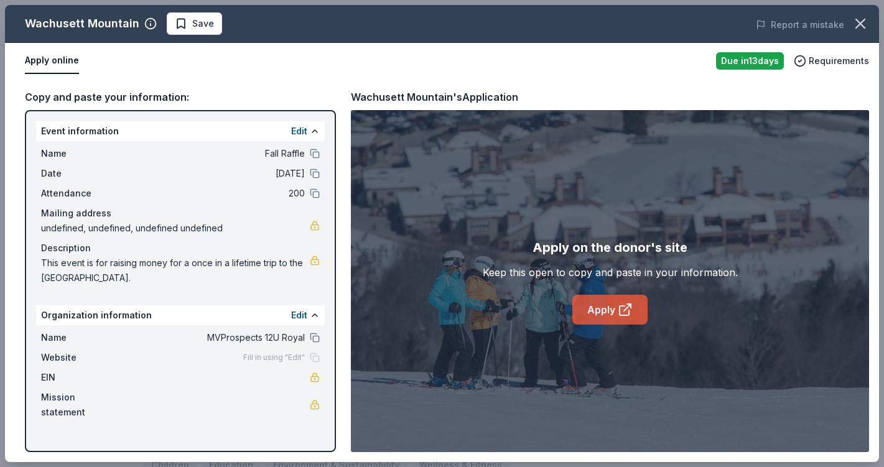
click at [618, 312] on icon at bounding box center [625, 310] width 15 height 15
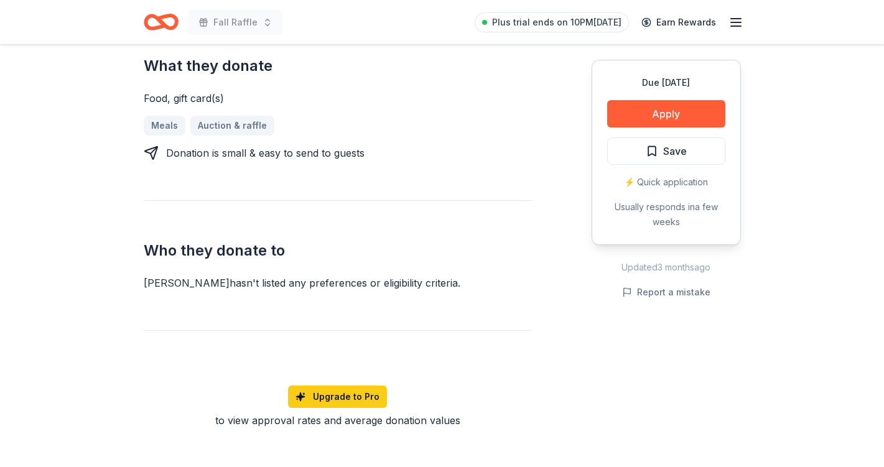
scroll to position [517, 0]
click at [643, 110] on button "Apply" at bounding box center [667, 113] width 118 height 27
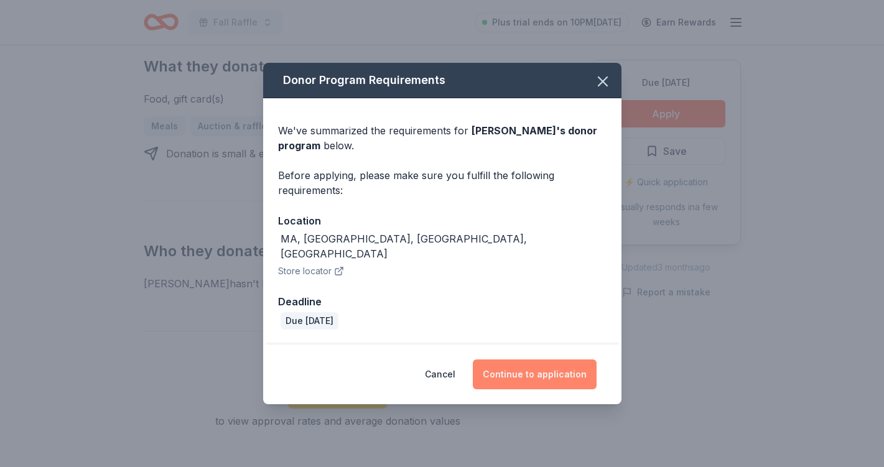
click at [523, 372] on button "Continue to application" at bounding box center [535, 375] width 124 height 30
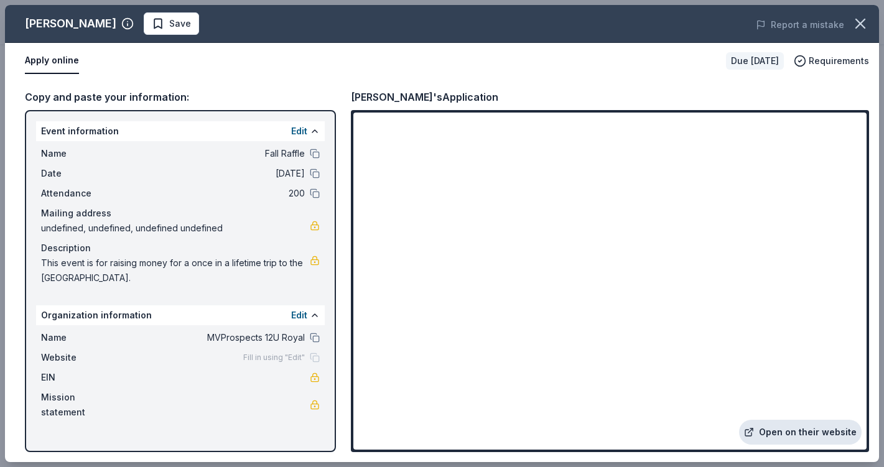
click at [777, 426] on link "Open on their website" at bounding box center [800, 432] width 123 height 25
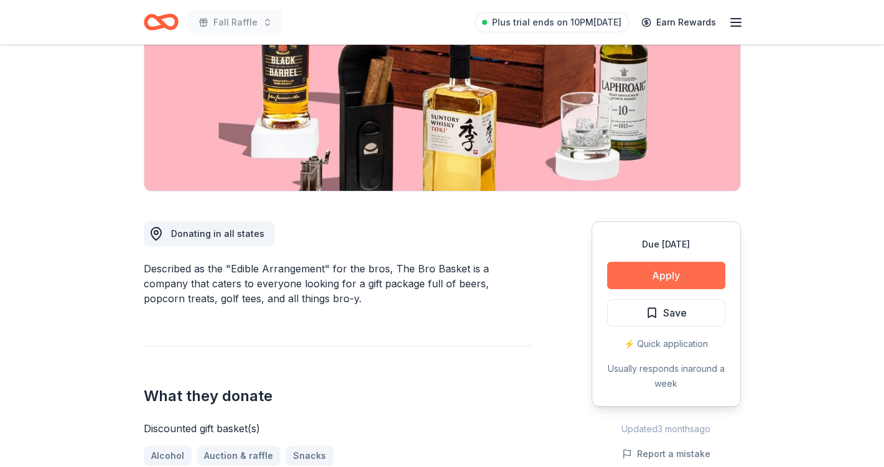
scroll to position [189, 0]
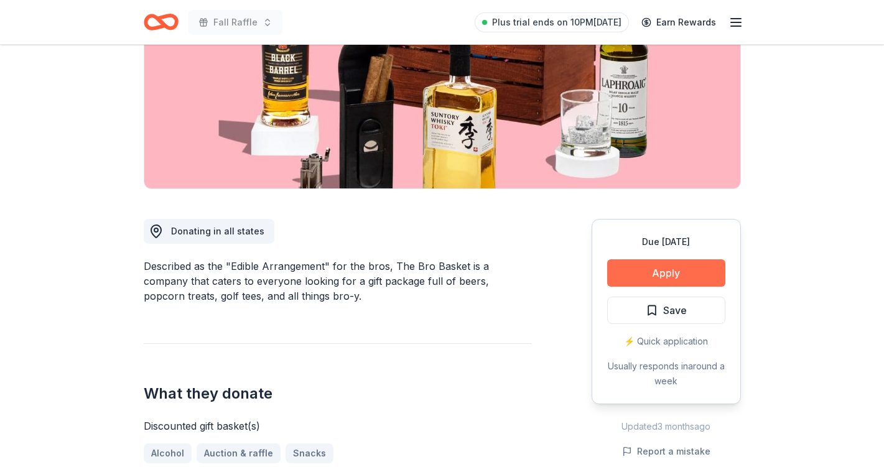
click at [665, 271] on button "Apply" at bounding box center [667, 273] width 118 height 27
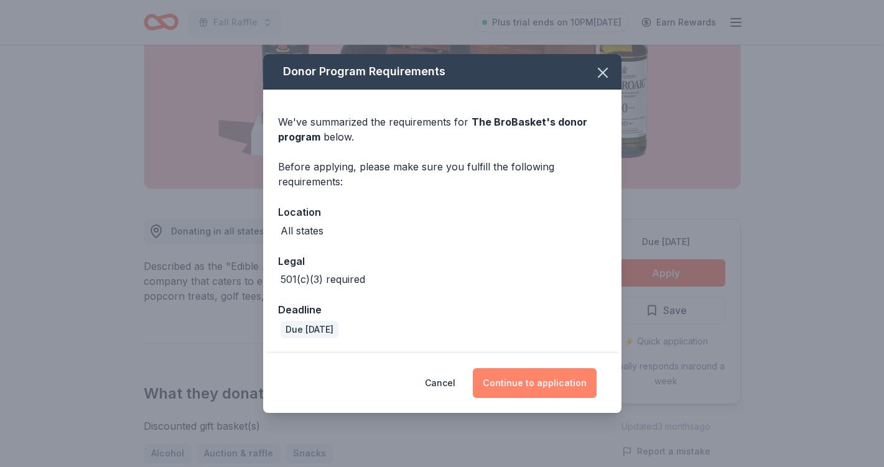
click at [537, 379] on button "Continue to application" at bounding box center [535, 383] width 124 height 30
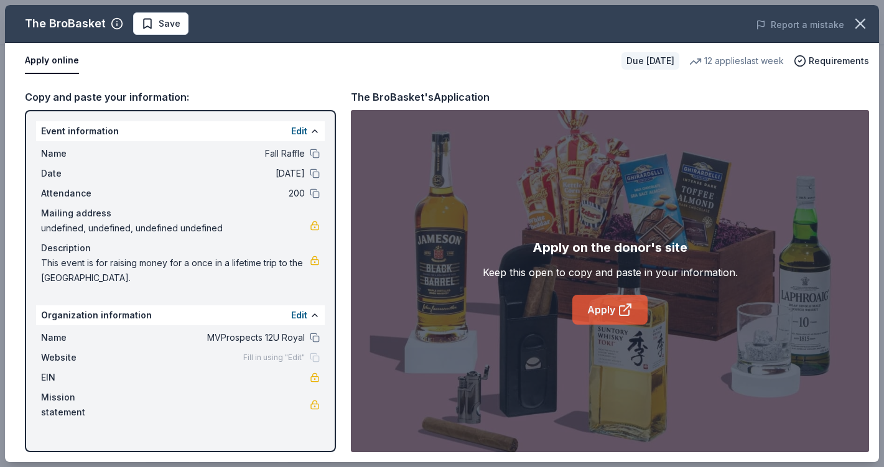
click at [622, 309] on icon at bounding box center [625, 310] width 15 height 15
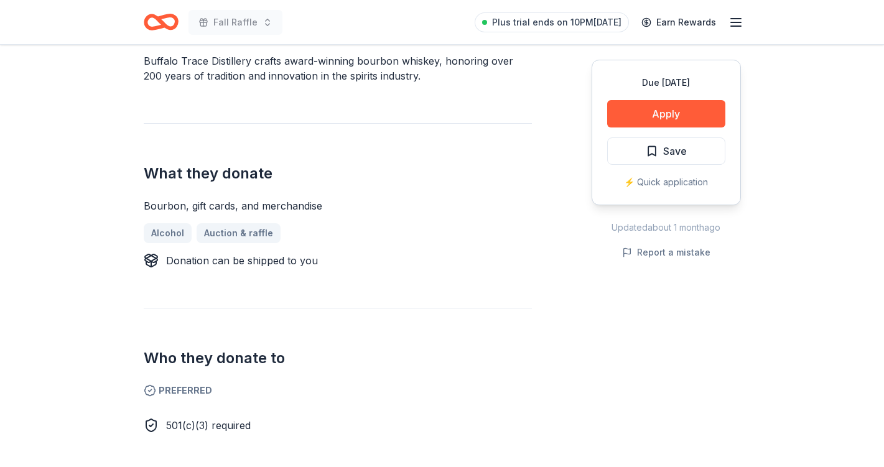
scroll to position [340, 0]
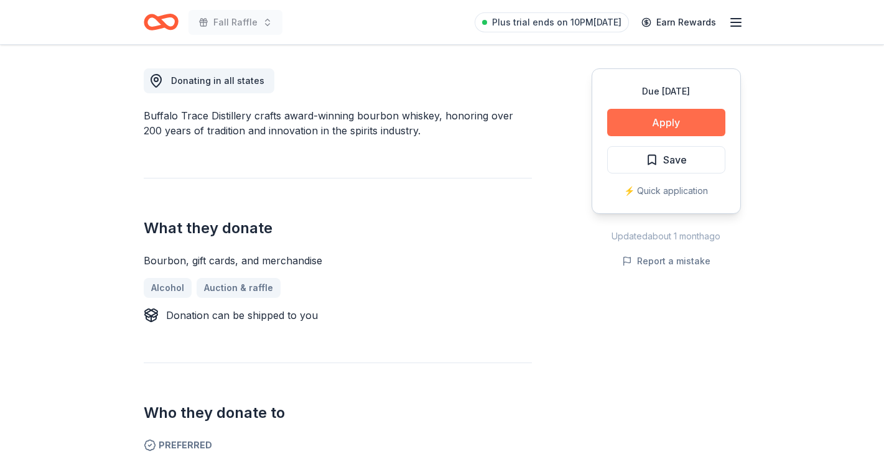
click at [665, 124] on button "Apply" at bounding box center [667, 122] width 118 height 27
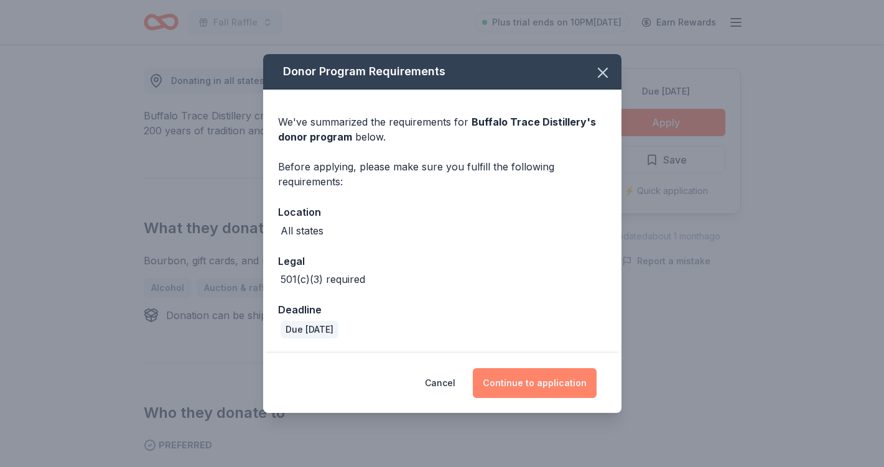
click at [576, 382] on button "Continue to application" at bounding box center [535, 383] width 124 height 30
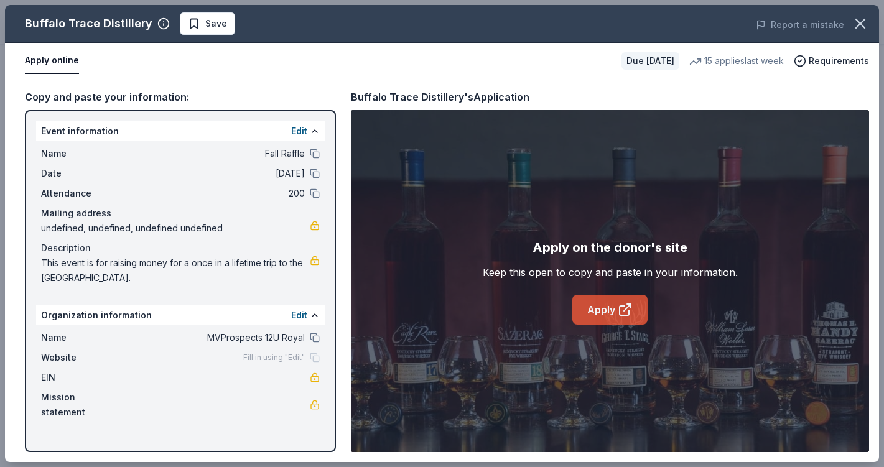
click at [594, 301] on link "Apply" at bounding box center [610, 310] width 75 height 30
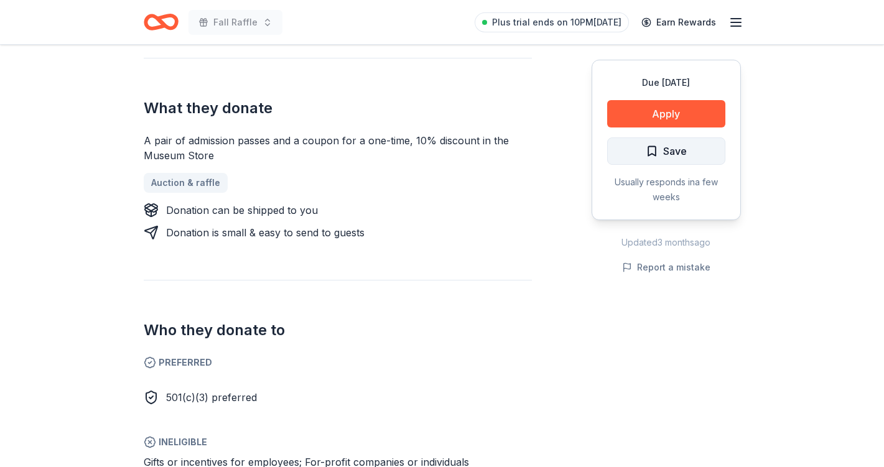
scroll to position [471, 0]
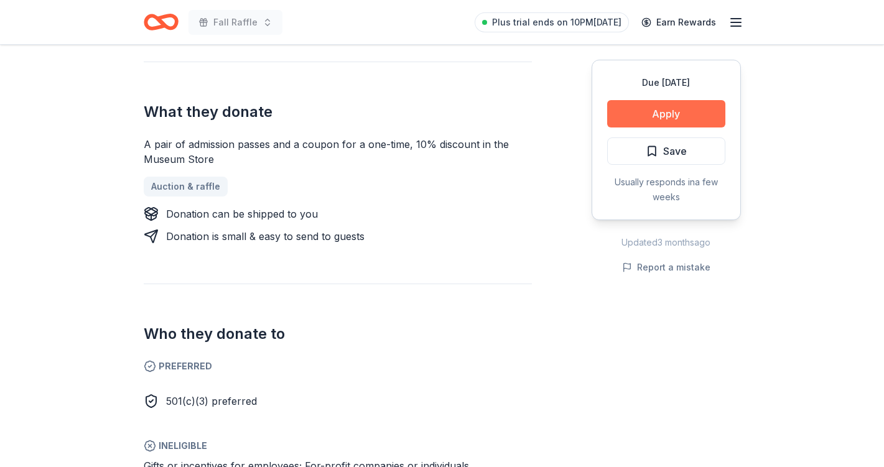
click at [679, 111] on button "Apply" at bounding box center [667, 113] width 118 height 27
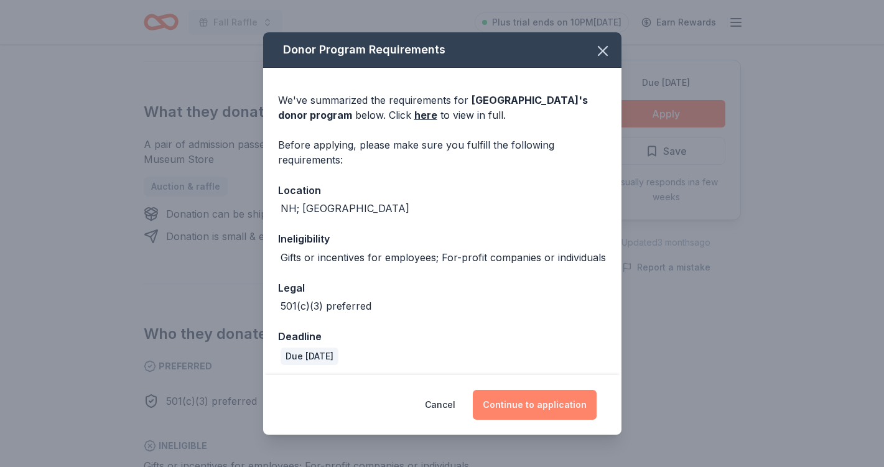
click at [563, 405] on button "Continue to application" at bounding box center [535, 405] width 124 height 30
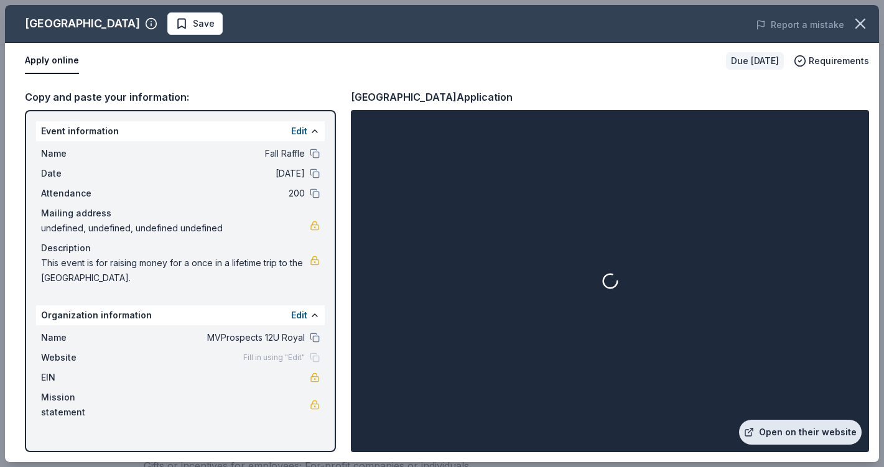
click at [792, 432] on link "Open on their website" at bounding box center [800, 432] width 123 height 25
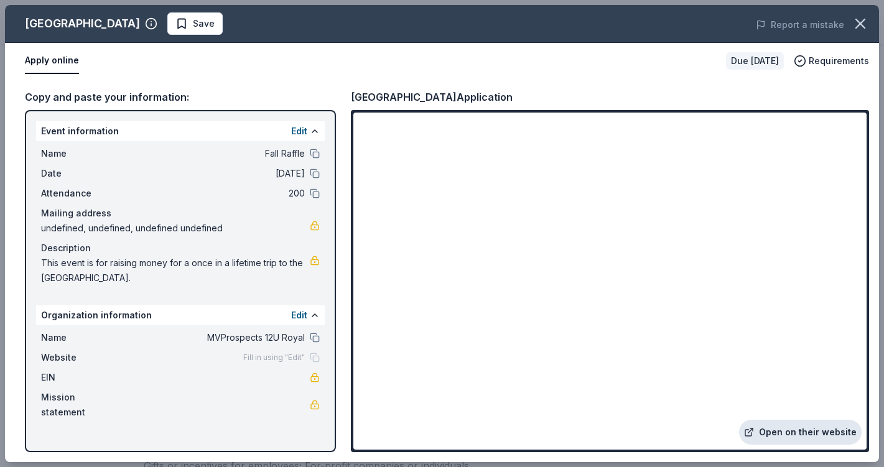
click at [784, 439] on link "Open on their website" at bounding box center [800, 432] width 123 height 25
